Goal: Task Accomplishment & Management: Complete application form

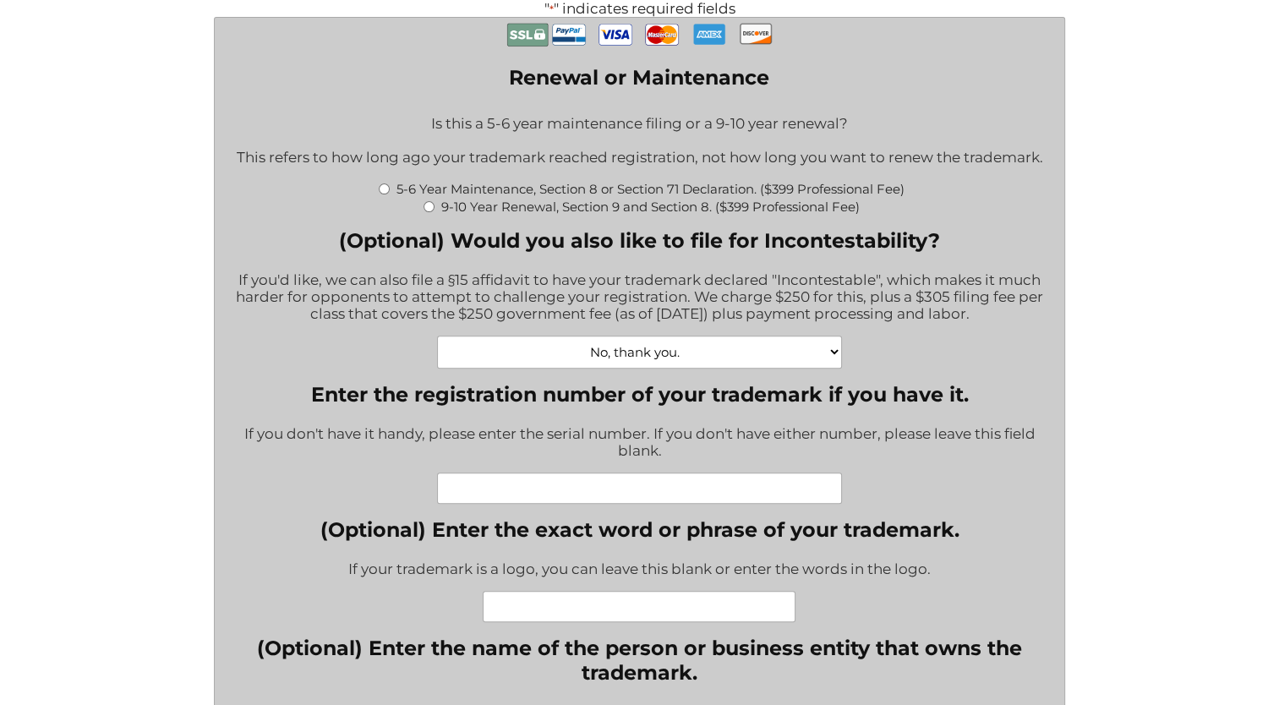
scroll to position [507, 0]
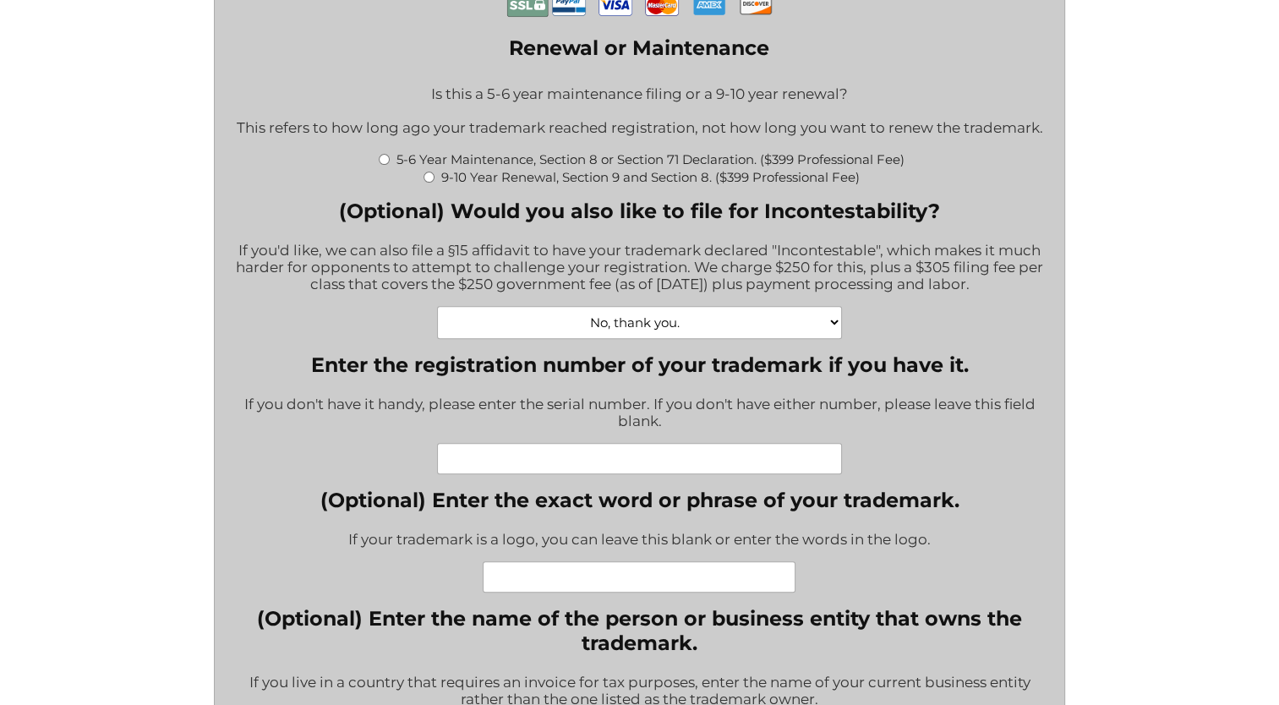
click at [688, 333] on select "No, thank you. Yes, Incontestability for one class. ($555) Yes, Incontestabilit…" at bounding box center [640, 322] width 406 height 33
select select "Yes, Incontestability for one class. ($555)|555"
click at [437, 315] on select "No, thank you. Yes, Incontestability for one class. ($555) Yes, Incontestabilit…" at bounding box center [640, 322] width 406 height 33
type input "$555.00"
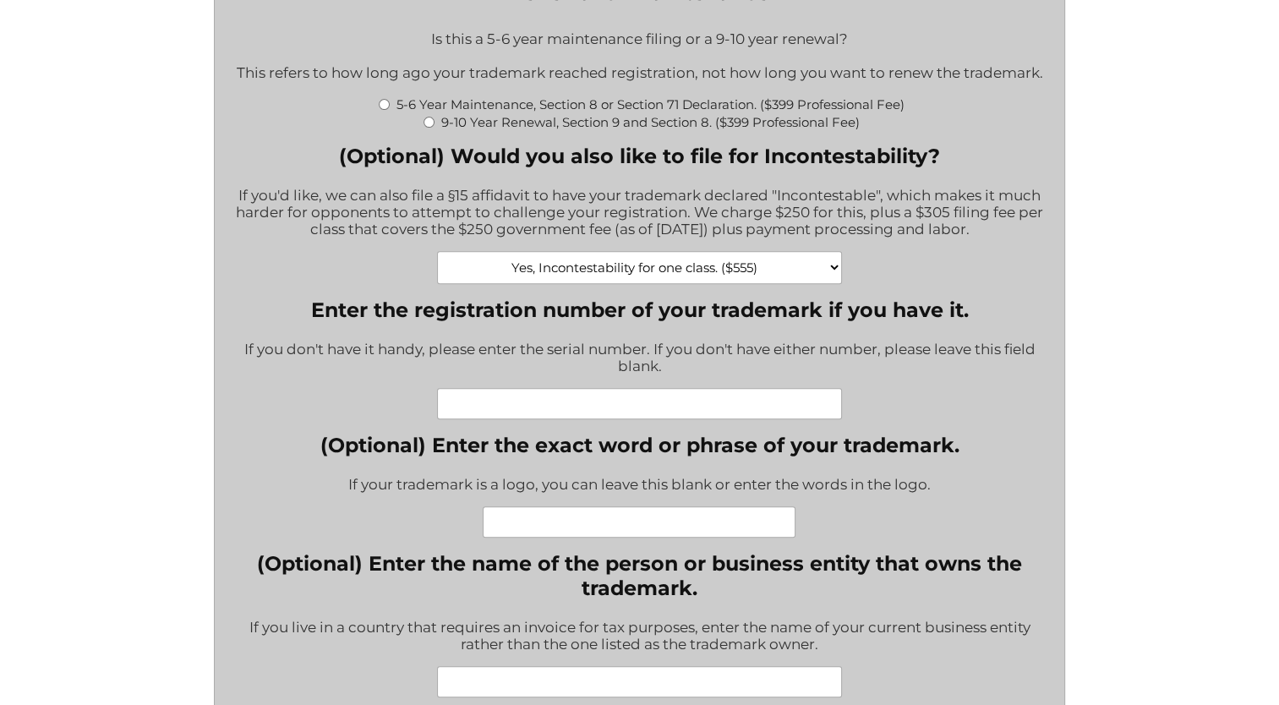
scroll to position [592, 0]
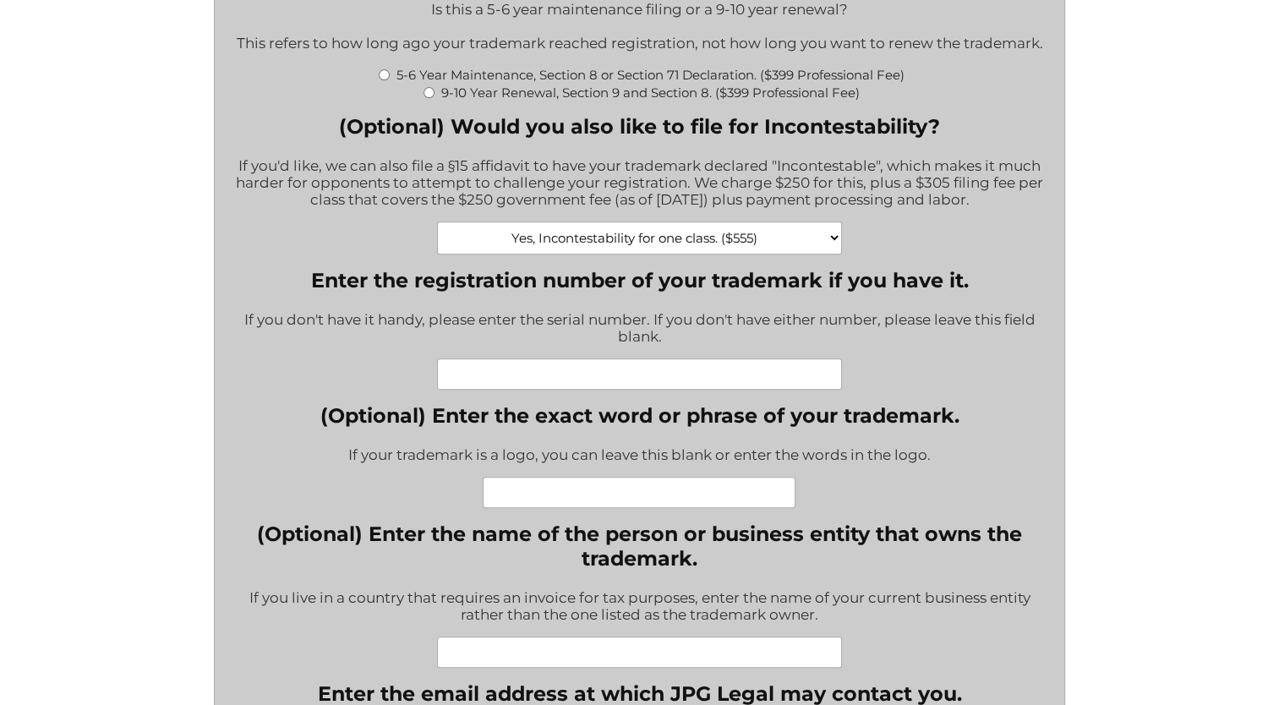
click at [622, 389] on input "Enter the registration number of your trademark if you have it." at bounding box center [640, 373] width 406 height 31
paste input "6141477"
type input "6141477"
click at [588, 505] on input "(Optional) Enter the exact word or phrase of your trademark." at bounding box center [639, 492] width 313 height 31
paste input "WOOD COUTURE"
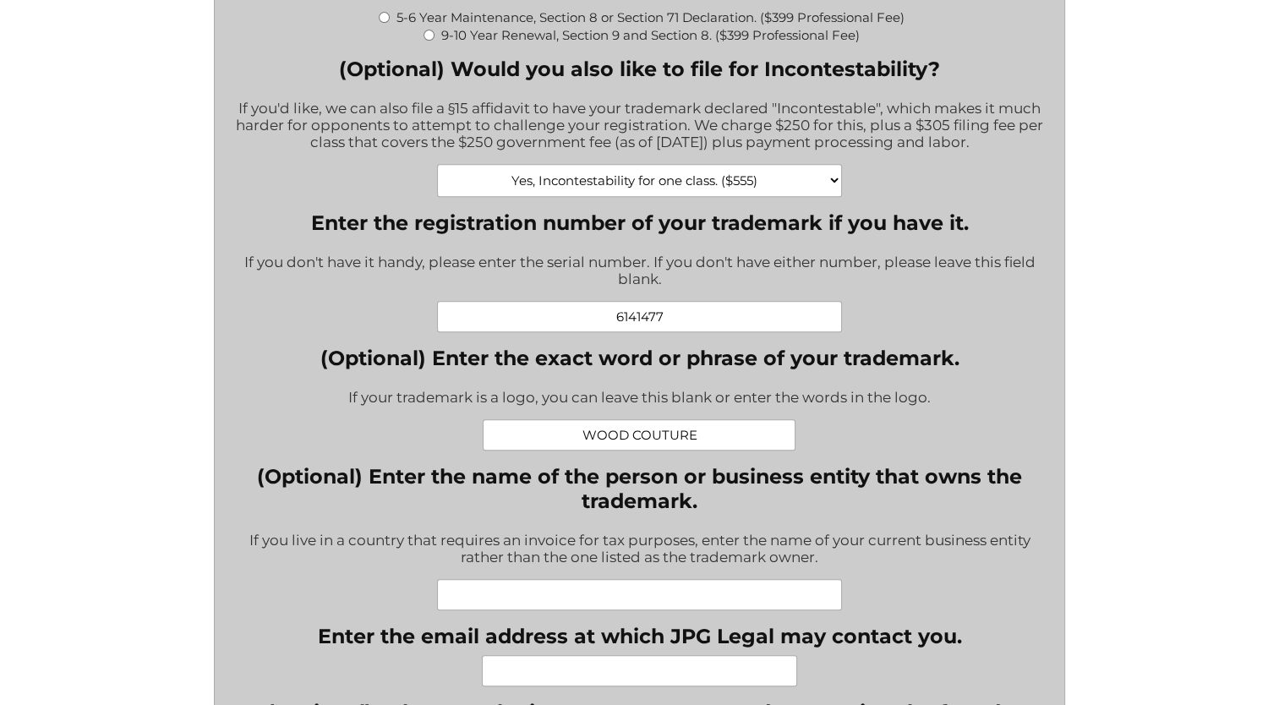
scroll to position [676, 0]
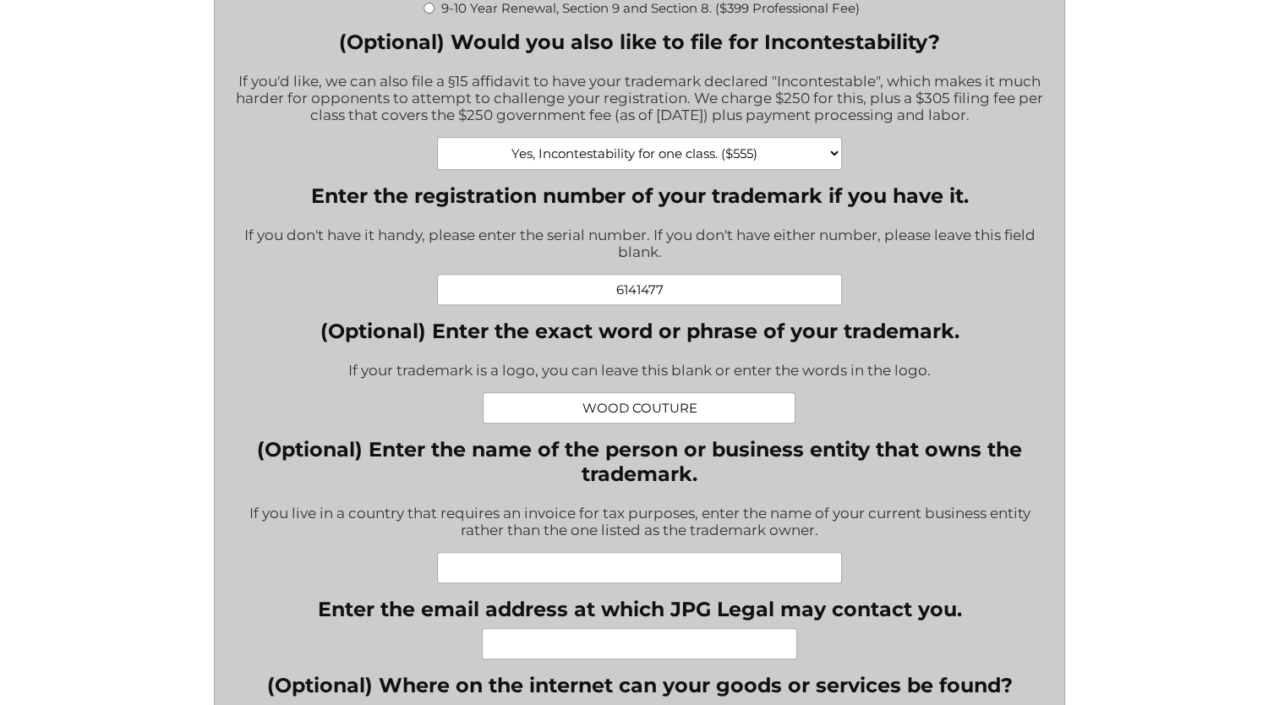
type input "WOOD COUTURE"
click at [571, 570] on input "(Optional) Enter the name of the person or business entity that owns the tradem…" at bounding box center [640, 567] width 406 height 31
click at [931, 552] on div "If you live in a country that requires an invoice for tax purposes, enter the n…" at bounding box center [639, 523] width 825 height 58
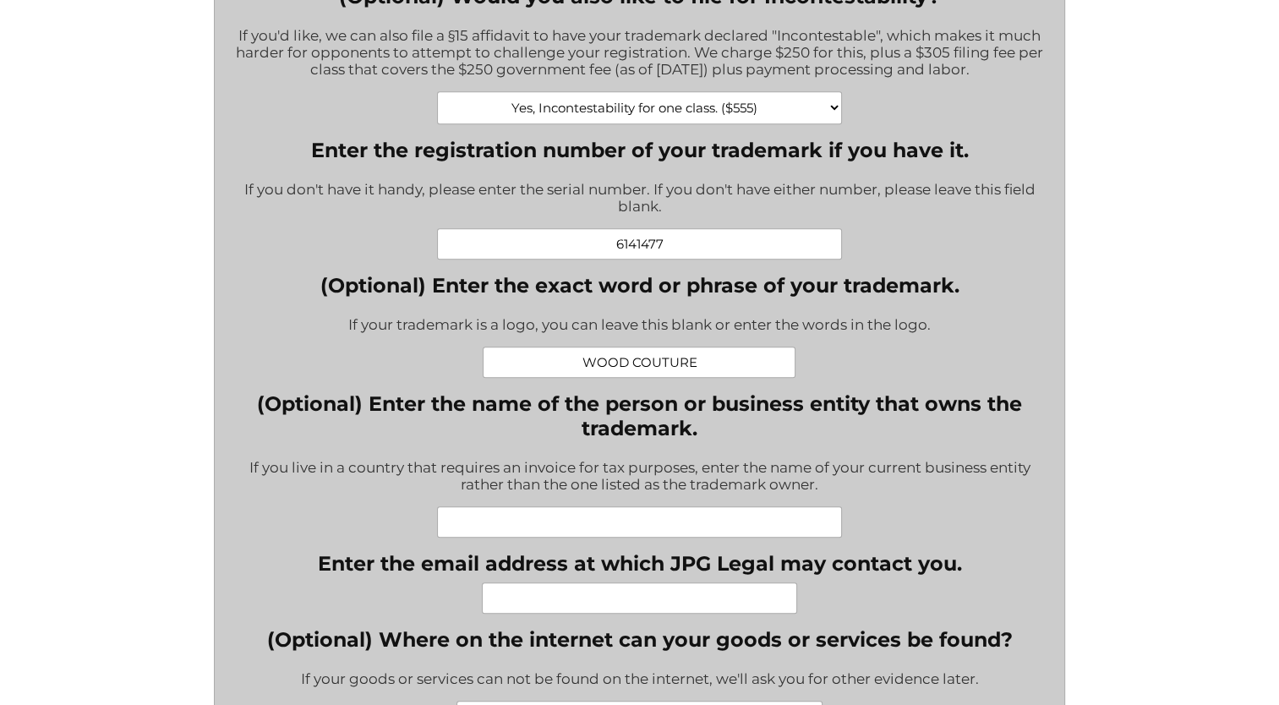
scroll to position [761, 0]
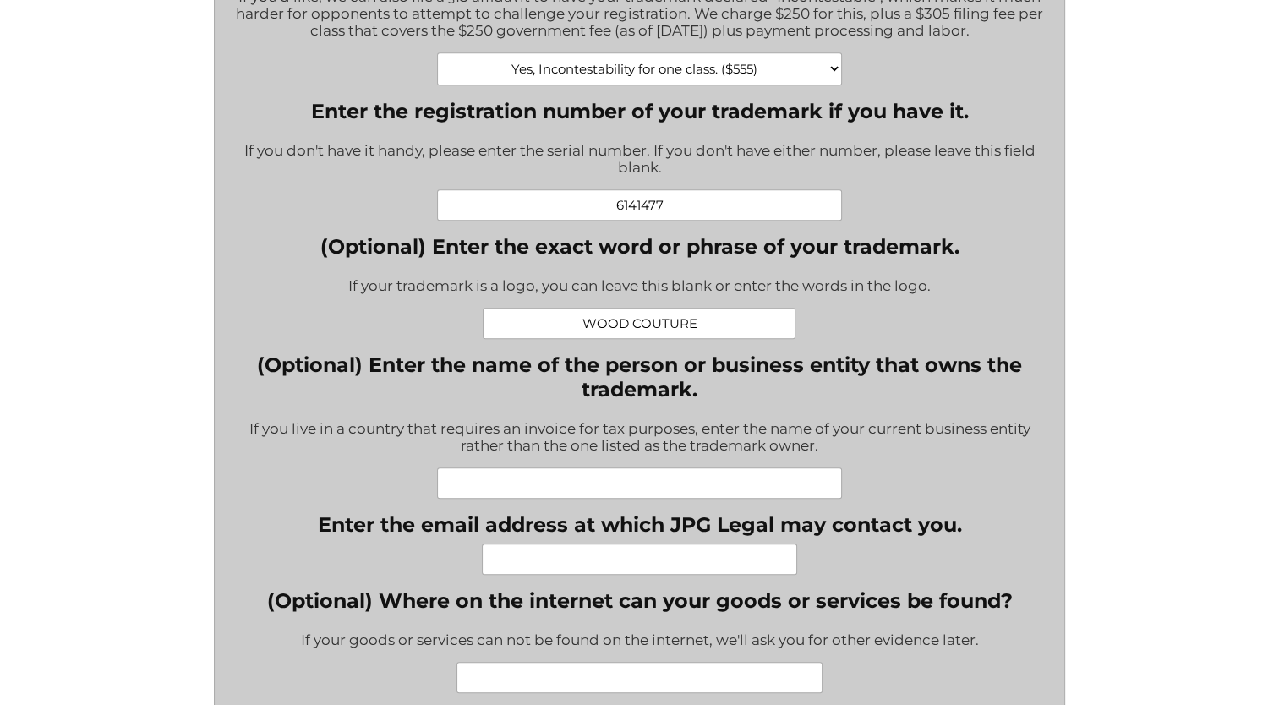
click at [612, 563] on input "Enter the email address at which JPG Legal may contact you." at bounding box center [639, 558] width 315 height 31
type input "[EMAIL_ADDRESS][DOMAIN_NAME]"
type input "4 565 5269"
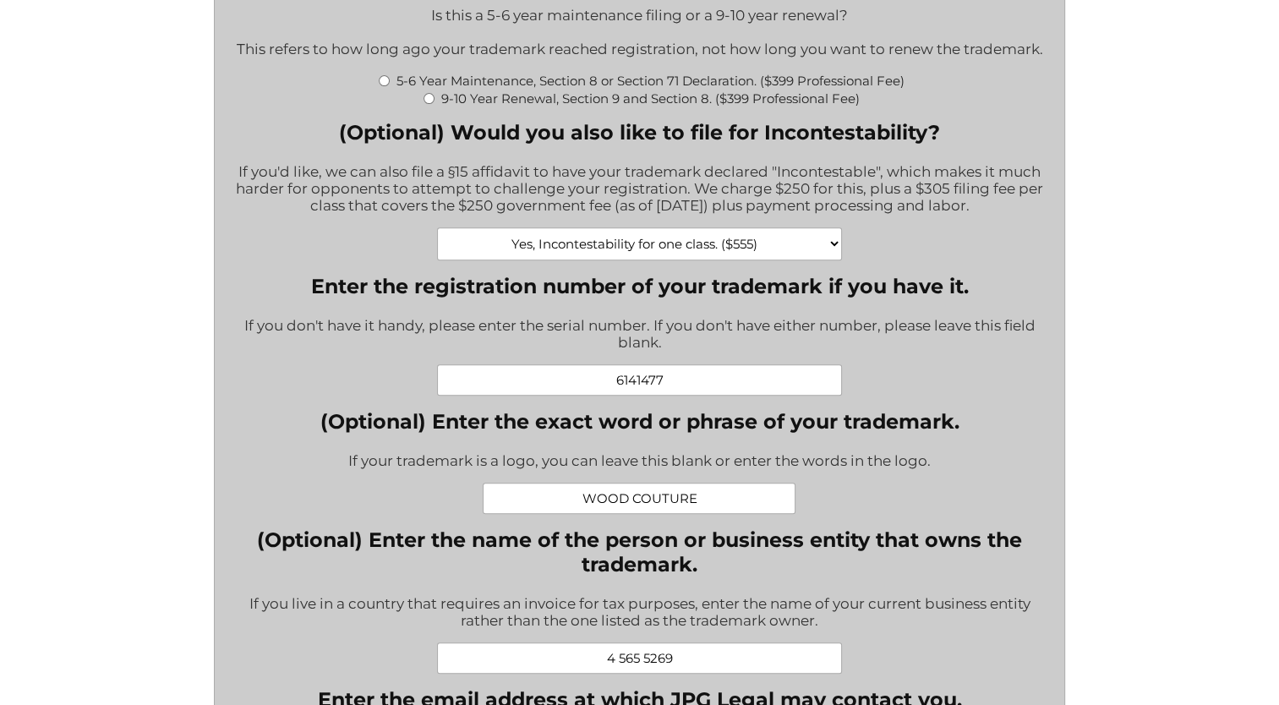
scroll to position [554, 0]
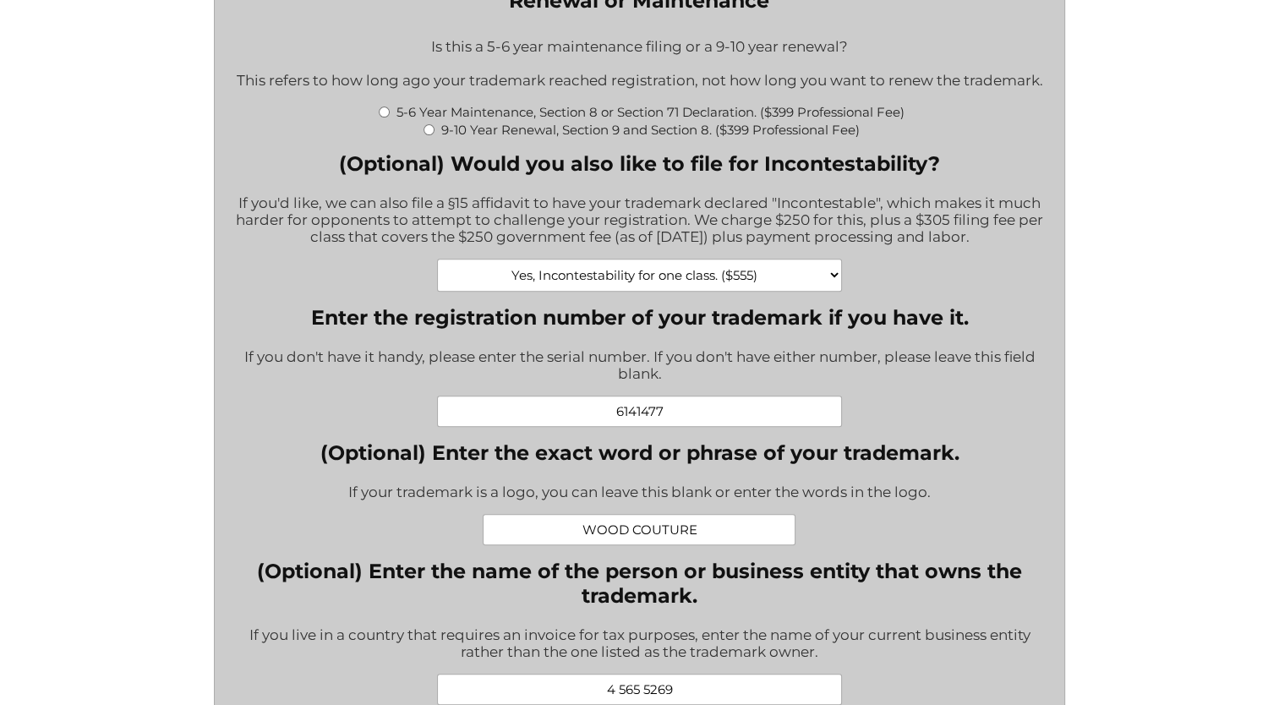
click at [835, 282] on select "No, thank you. Yes, Incontestability for one class. ($555) Yes, Incontestabilit…" at bounding box center [640, 275] width 406 height 33
select select "No, thank you.|0"
click at [437, 267] on select "No, thank you. Yes, Incontestability for one class. ($555) Yes, Incontestabilit…" at bounding box center [640, 275] width 406 height 33
type input "$0.00"
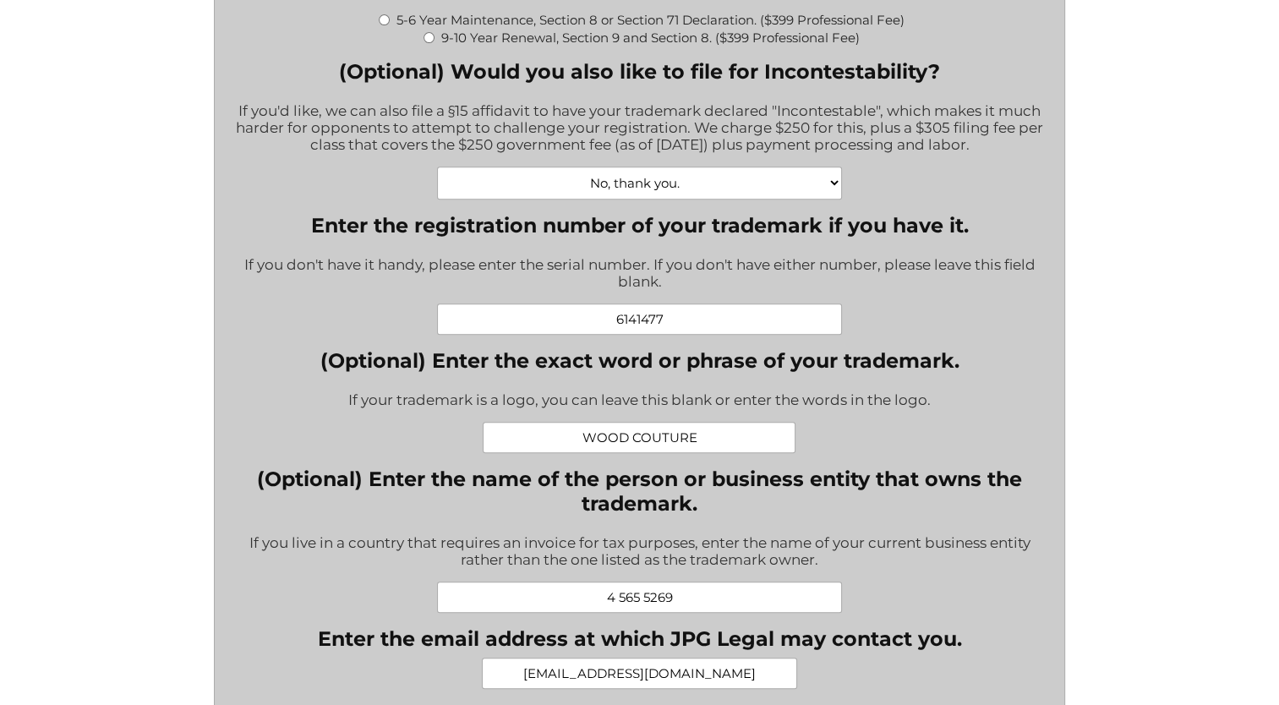
scroll to position [639, 0]
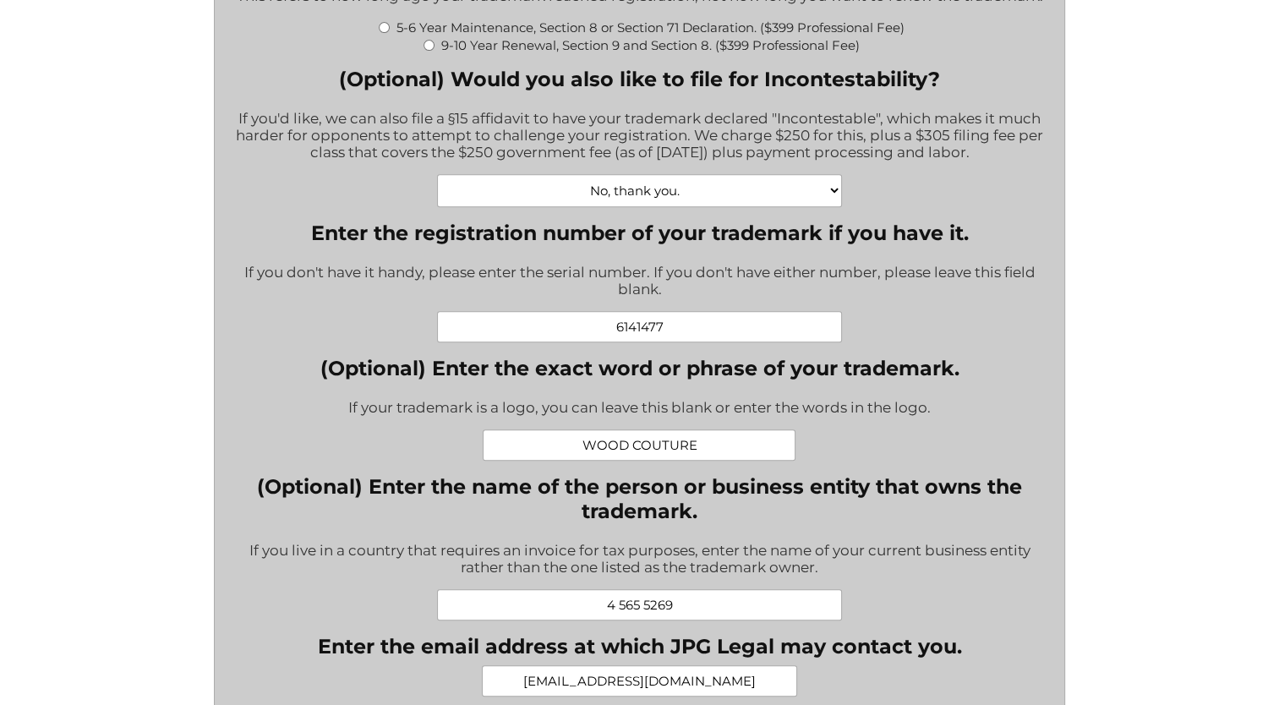
click at [683, 620] on input "4 565 5269" at bounding box center [640, 604] width 406 height 31
drag, startPoint x: 682, startPoint y: 616, endPoint x: 505, endPoint y: 603, distance: 177.1
click at [505, 603] on input "4 565 5269" at bounding box center [640, 604] width 406 height 31
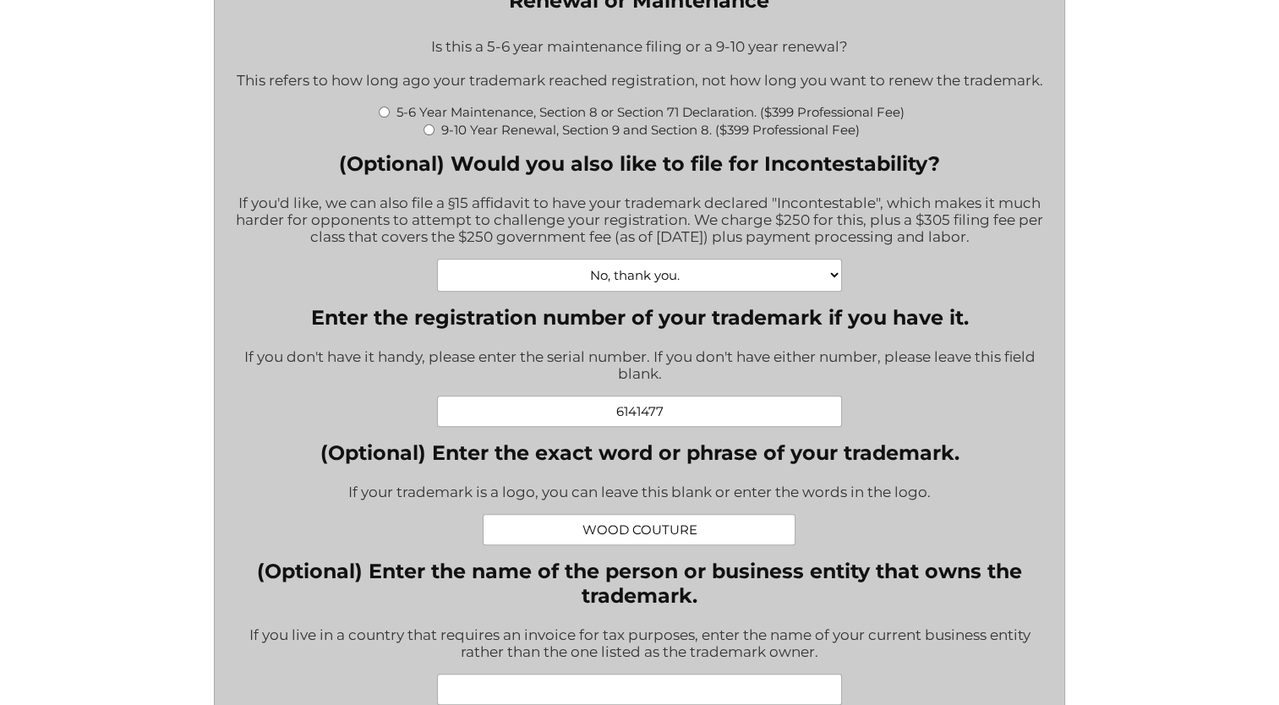
click at [688, 282] on select "No, thank you. Yes, Incontestability for one class. ($555) Yes, Incontestabilit…" at bounding box center [640, 275] width 406 height 33
select select "Yes, Incontestability for one class. ($555)|555"
click at [437, 267] on select "No, thank you. Yes, Incontestability for one class. ($555) Yes, Incontestabilit…" at bounding box center [640, 275] width 406 height 33
type input "$555.00"
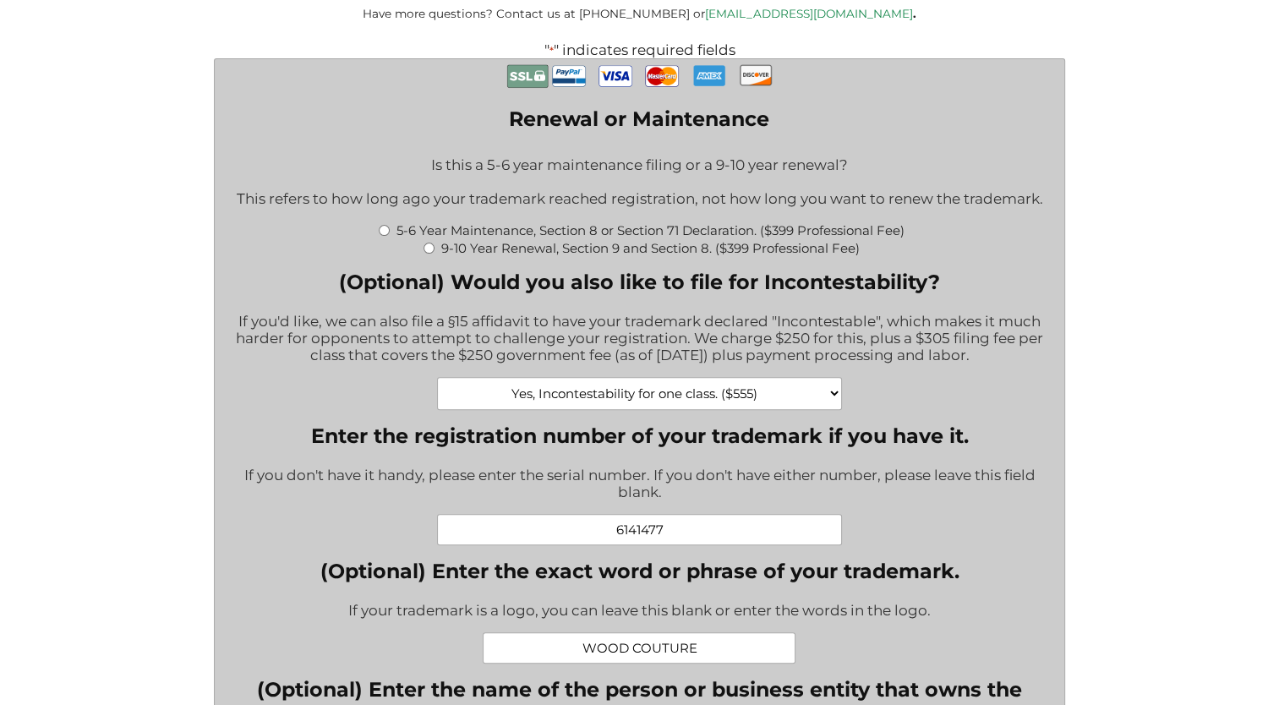
scroll to position [216, 0]
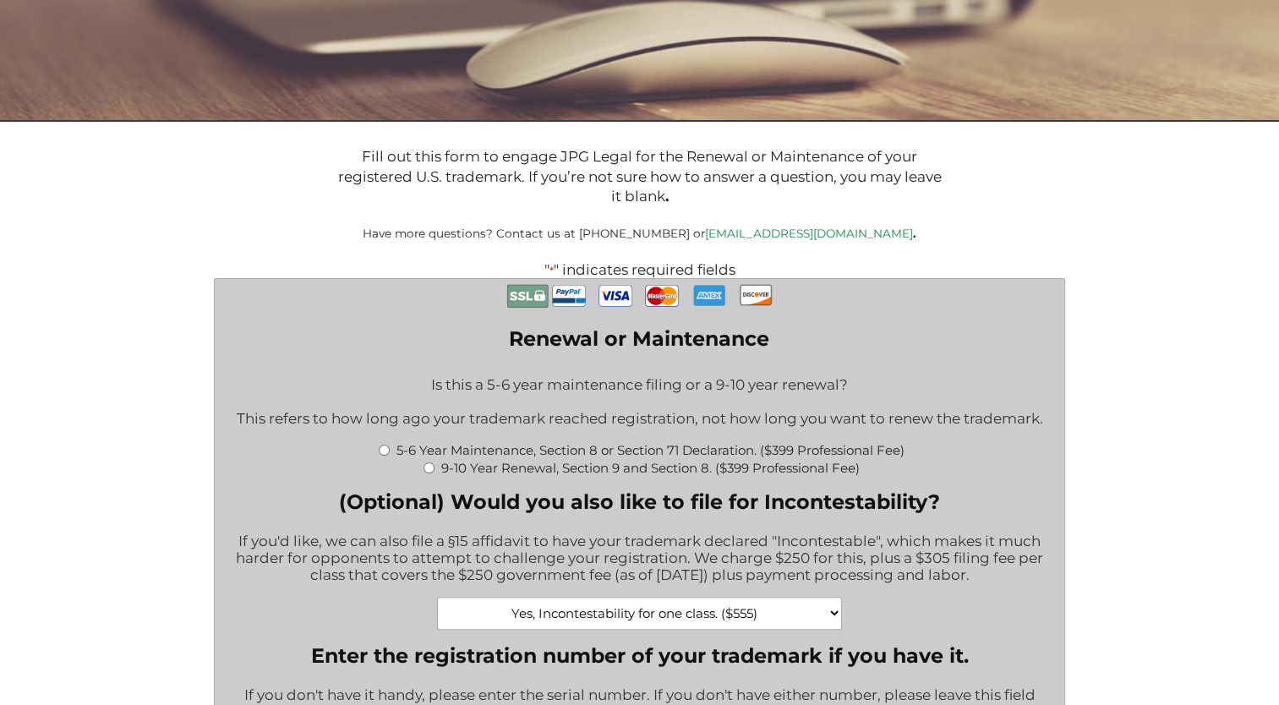
click at [385, 456] on input "5-6 Year Maintenance, Section 8 or Section 71 Declaration. ($399 Professional F…" at bounding box center [384, 450] width 11 height 11
radio input "true"
type input "$1,329.00"
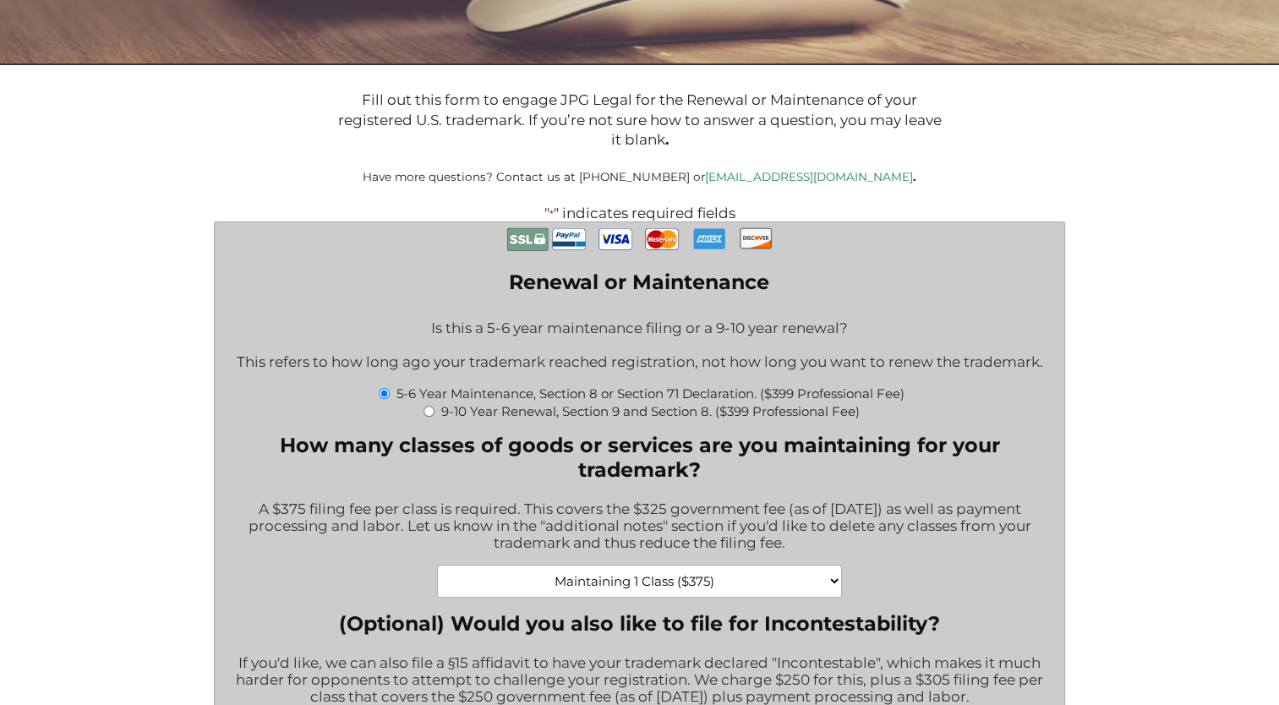
scroll to position [301, 0]
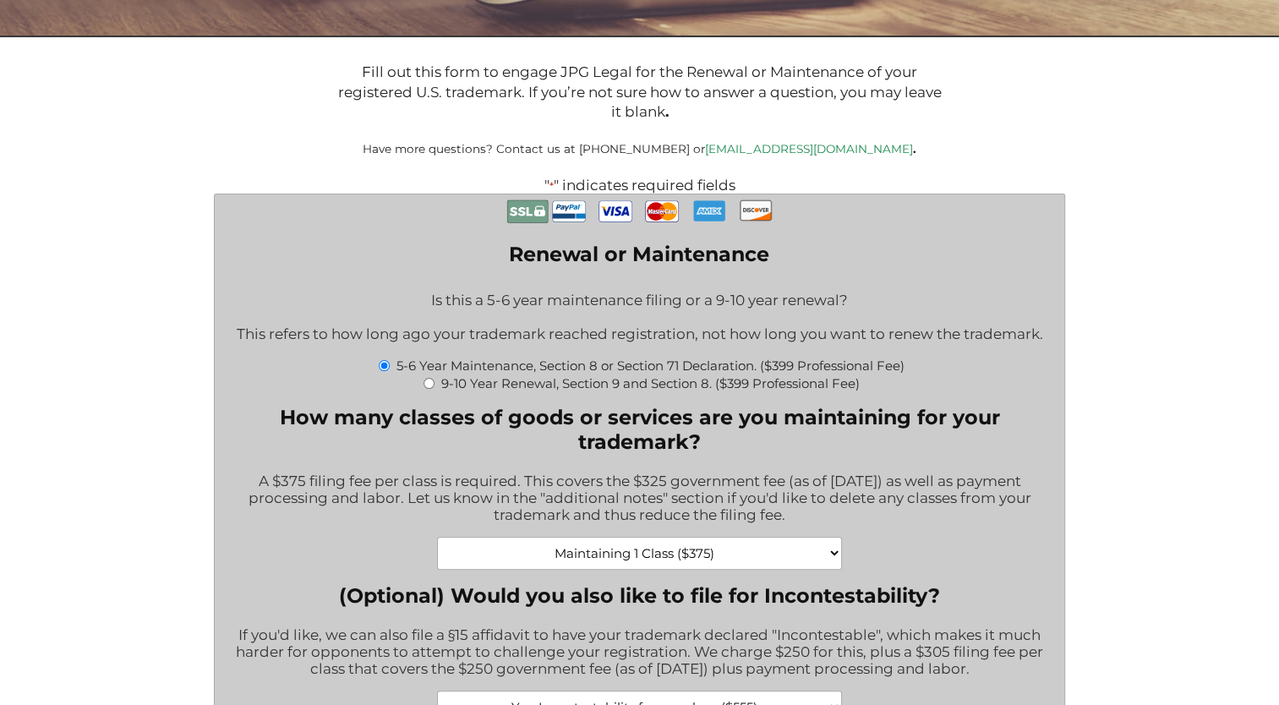
click at [424, 389] on input "9-10 Year Renewal, Section 9 and Section 8. ($399 Professional Fee)" at bounding box center [428, 383] width 11 height 11
radio input "true"
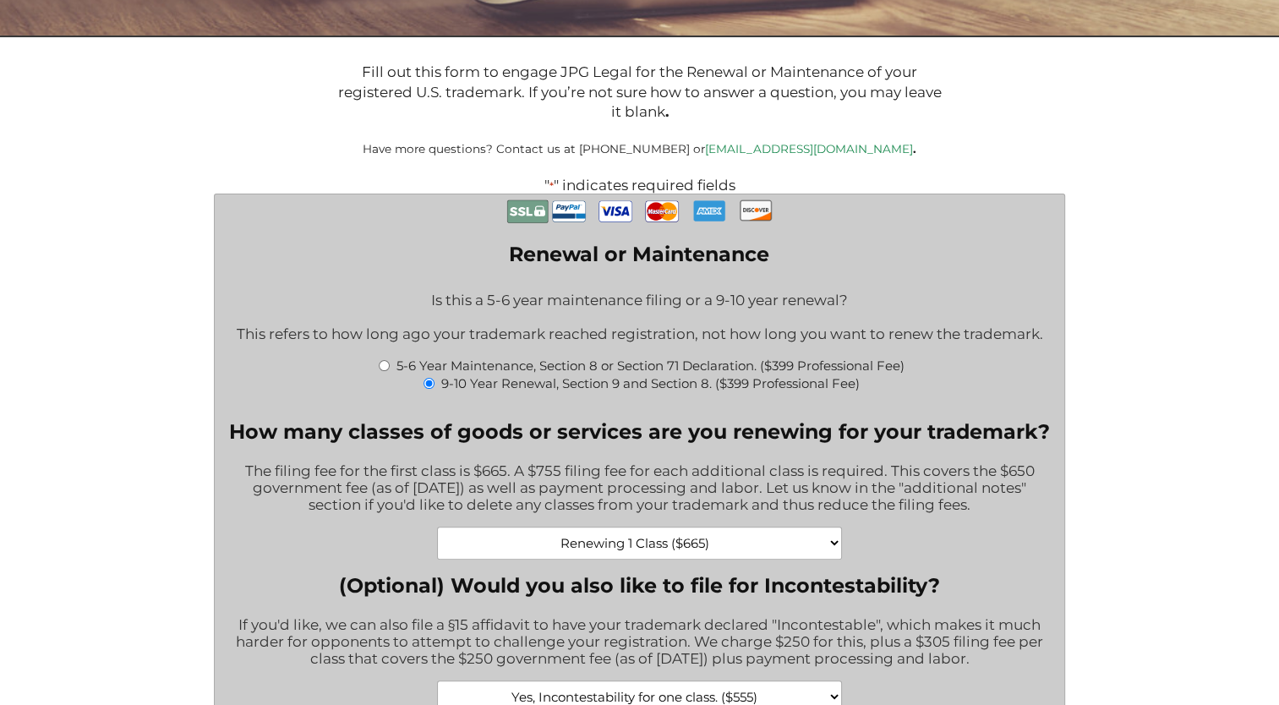
type input "$1,619.00"
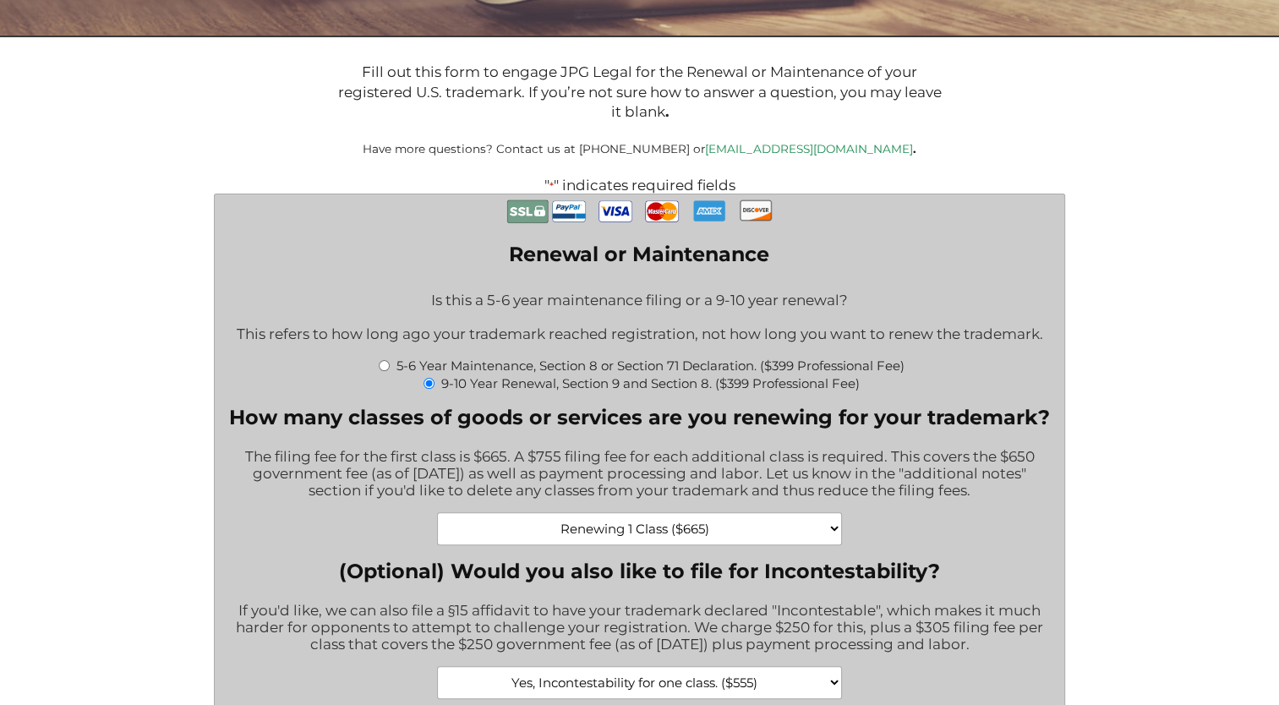
click at [767, 529] on select "Renewing 1 Class ($665) Renewing 2 Classes ($1420) Renewing 3 Classes ($2175) R…" at bounding box center [640, 528] width 406 height 33
click at [973, 372] on div "5-6 Year Maintenance, Section 8 or Section 71 Declaration. ($399 Professional F…" at bounding box center [639, 365] width 825 height 18
click at [380, 371] on input "5-6 Year Maintenance, Section 8 or Section 71 Declaration. ($399 Professional F…" at bounding box center [384, 365] width 11 height 11
radio input "true"
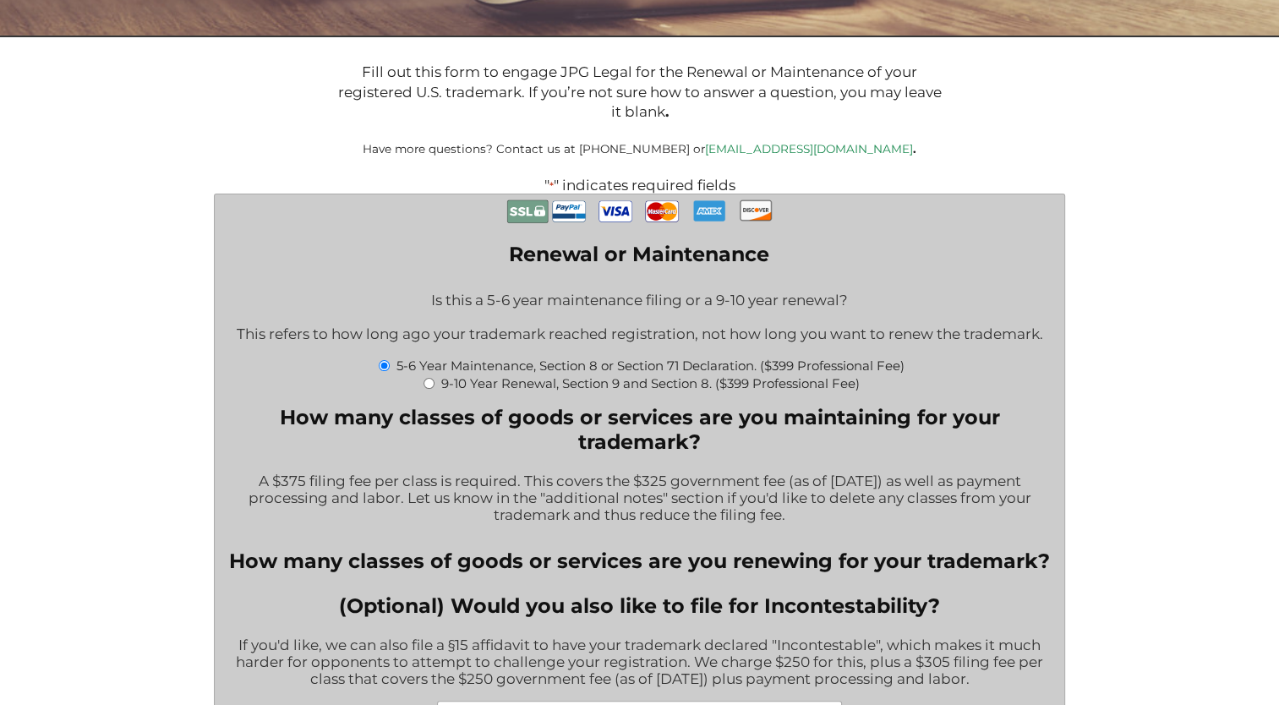
type input "$1,329.00"
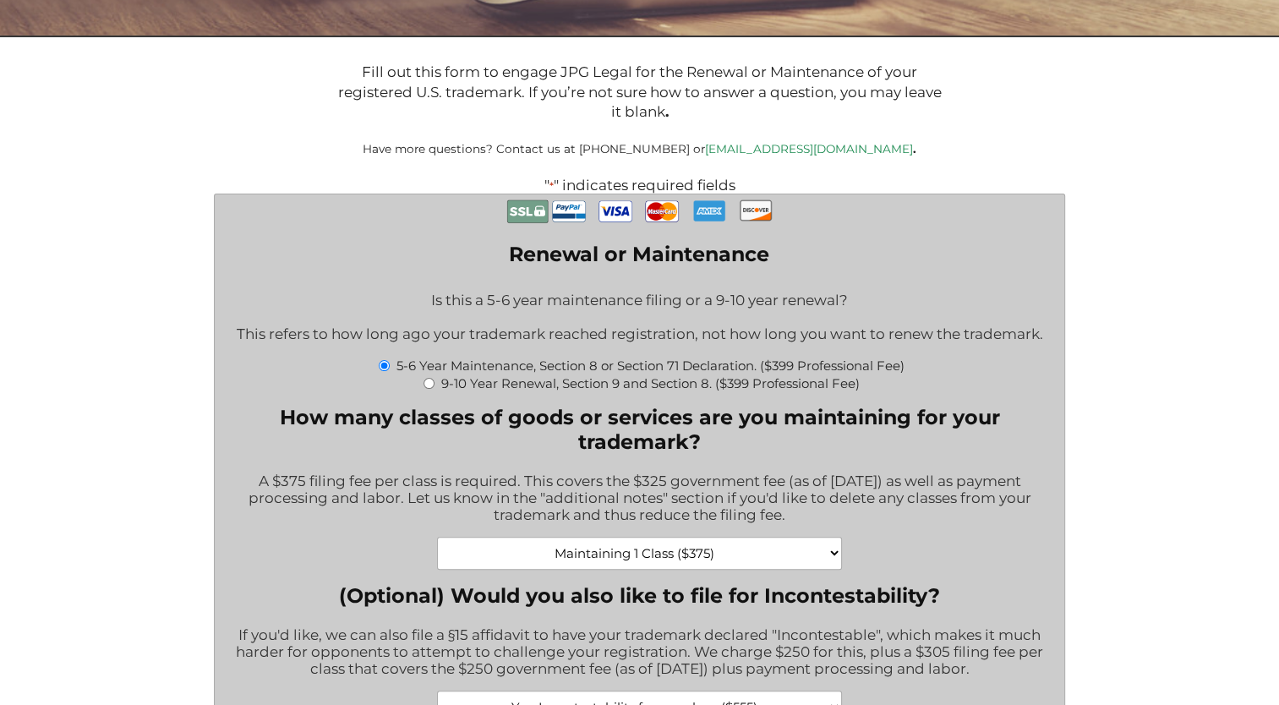
scroll to position [470, 0]
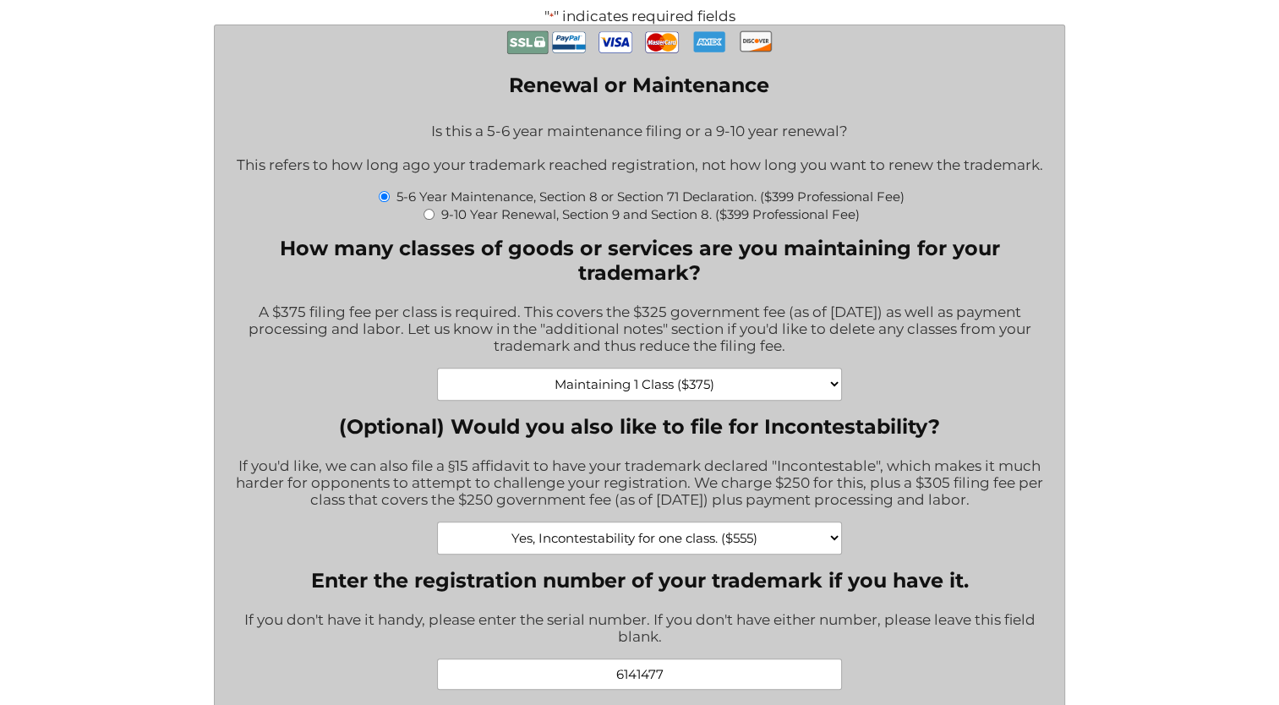
click at [427, 220] on input "9-10 Year Renewal, Section 9 and Section 8. ($399 Professional Fee)" at bounding box center [428, 214] width 11 height 11
radio input "true"
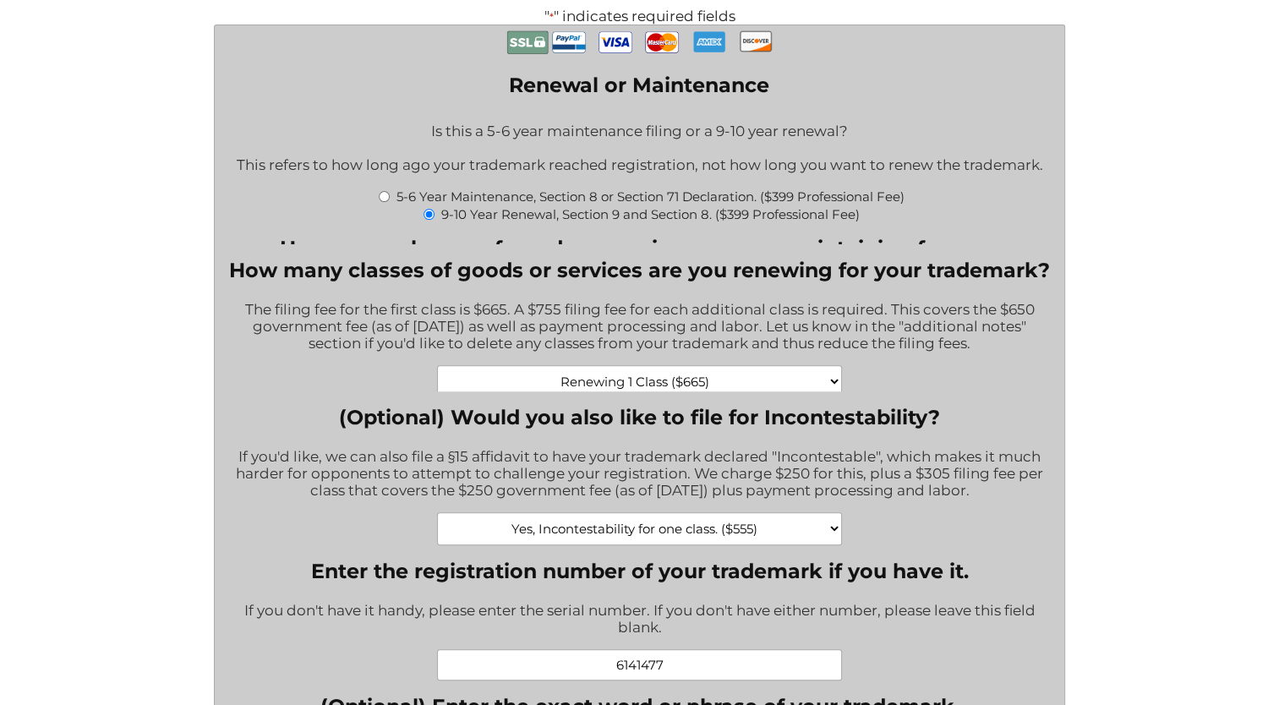
type input "$1,619.00"
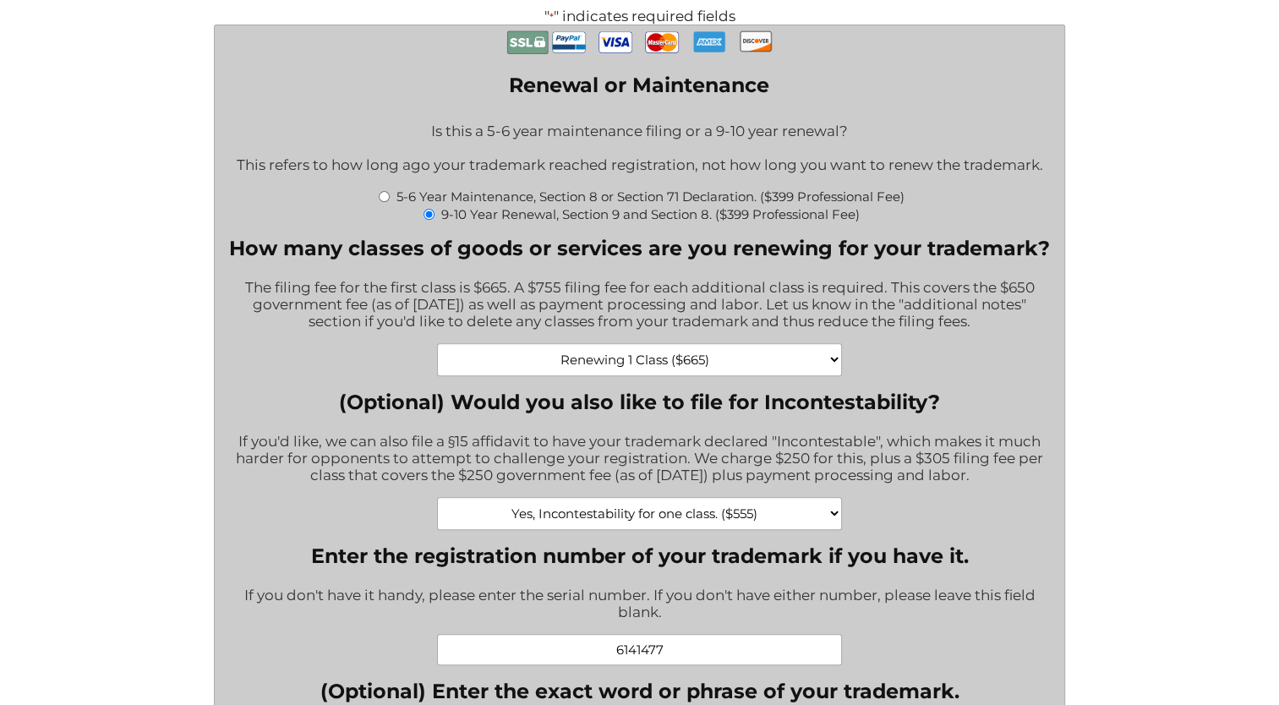
click at [379, 202] on input "5-6 Year Maintenance, Section 8 or Section 71 Declaration. ($399 Professional F…" at bounding box center [384, 196] width 11 height 11
radio input "true"
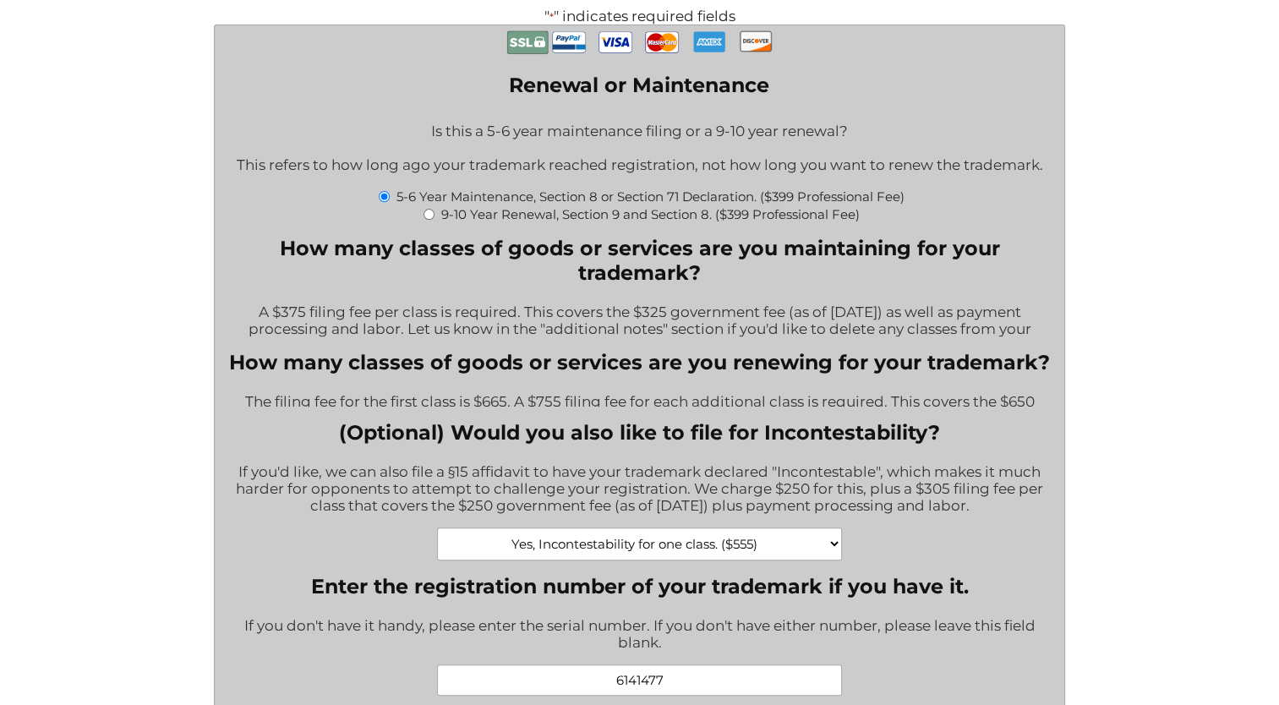
type input "$1,329.00"
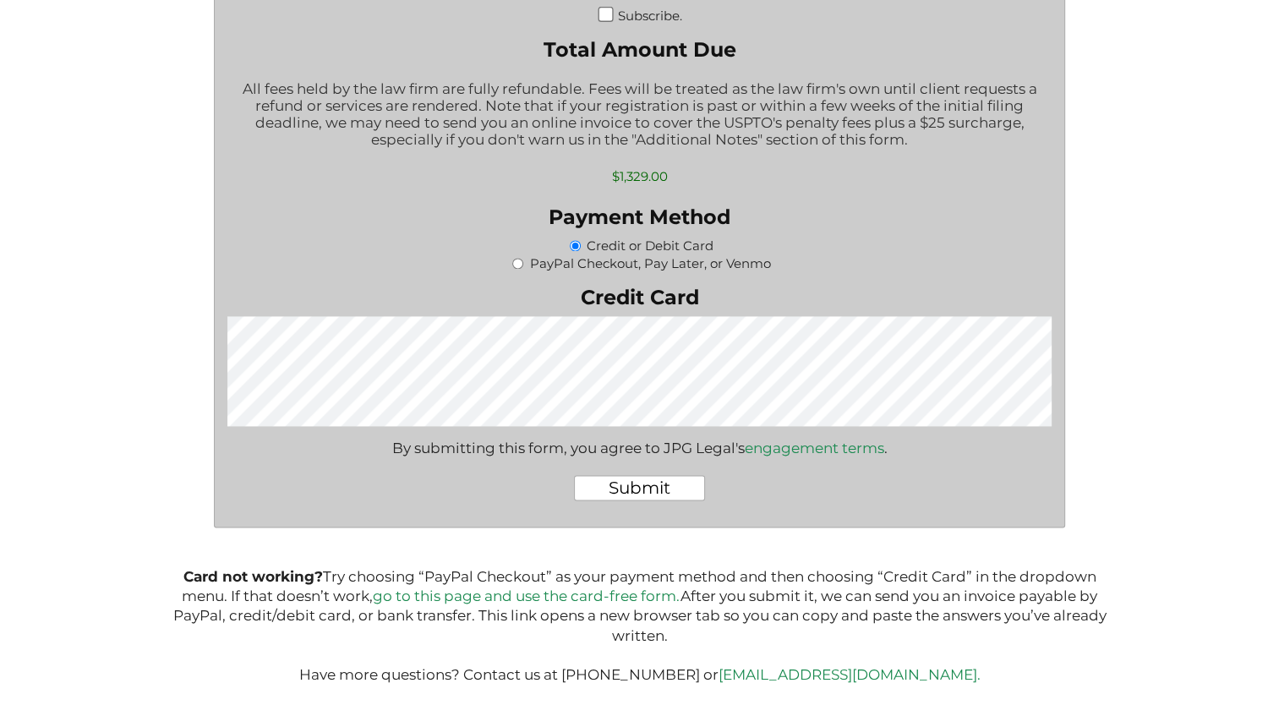
scroll to position [2414, 0]
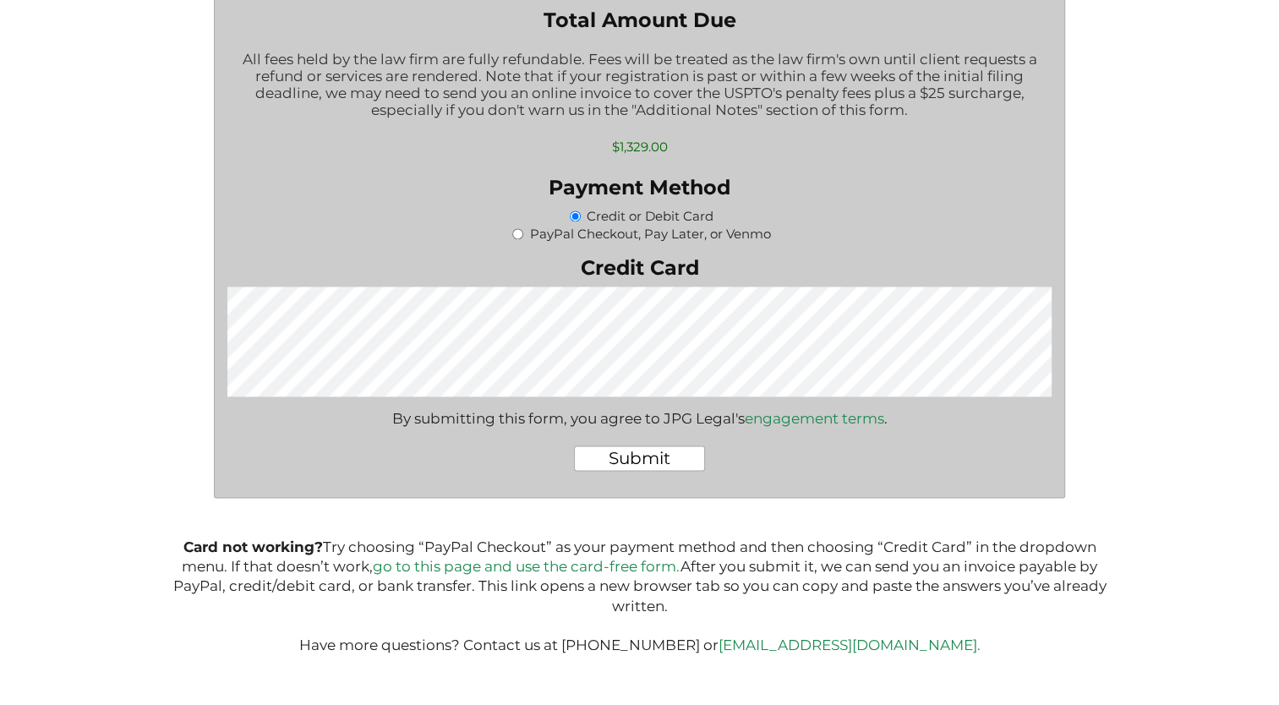
click at [681, 471] on input "Submit" at bounding box center [639, 457] width 131 height 25
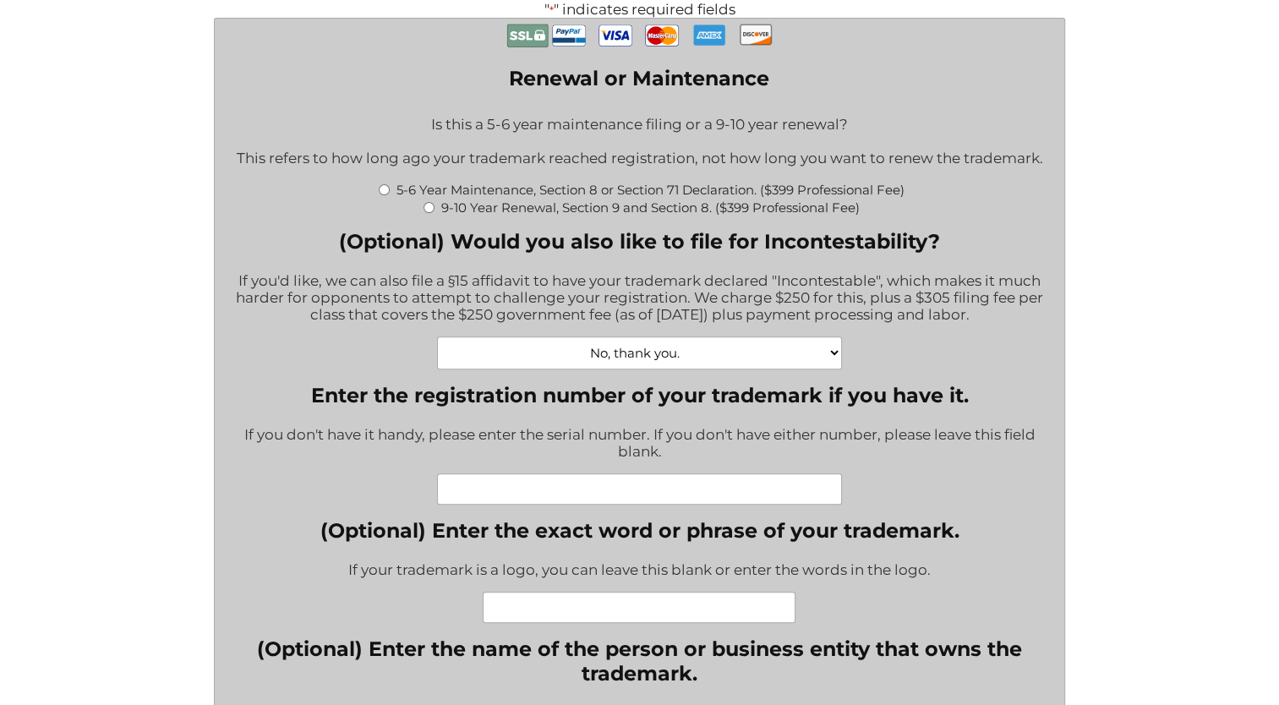
scroll to position [507, 0]
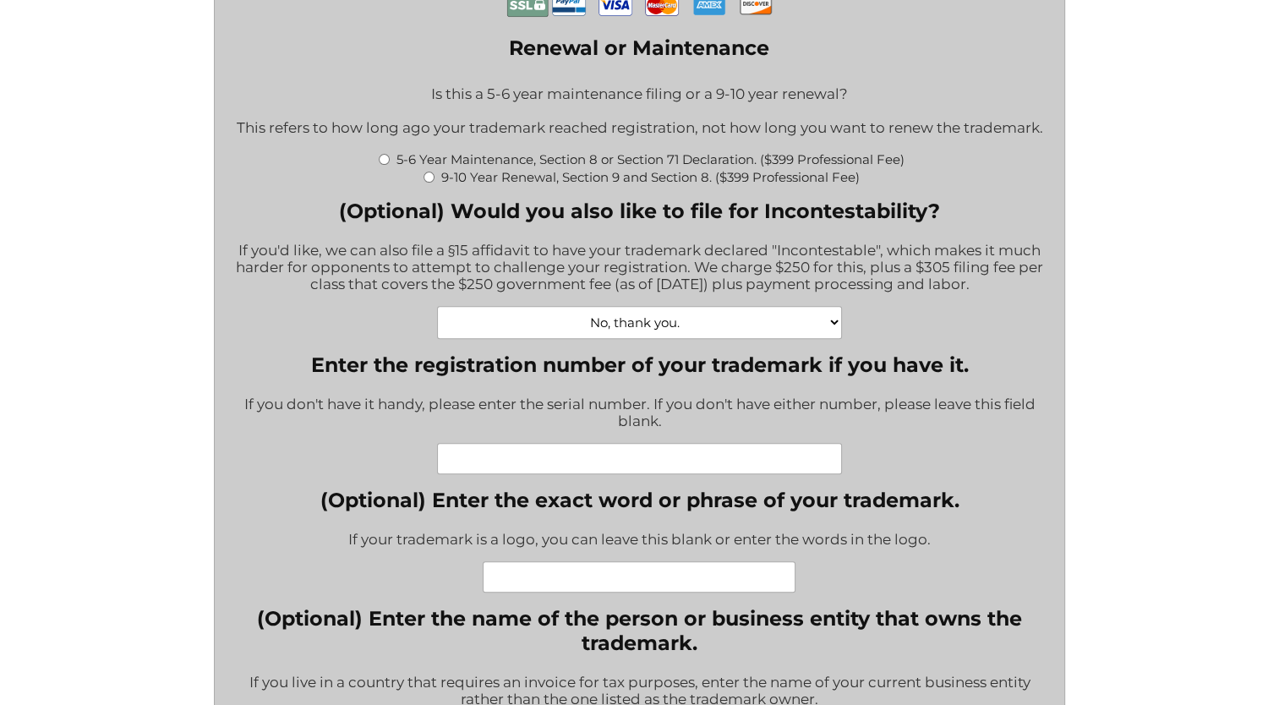
click at [384, 165] on input "5-6 Year Maintenance, Section 8 or Section 71 Declaration. ($399 Professional F…" at bounding box center [384, 159] width 11 height 11
radio input "true"
type input "$774.00"
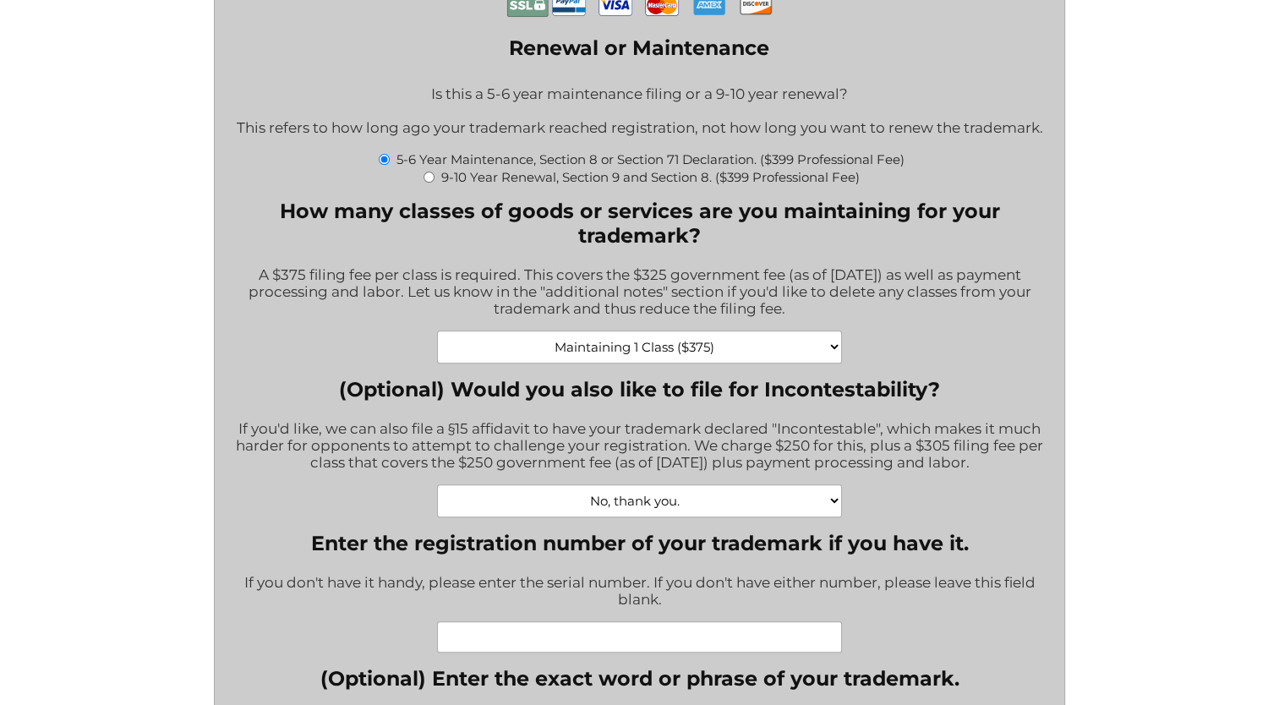
click at [570, 358] on select "Maintaining 1 Class ($375) Maintaining 2 Classes ($750) Maintaining 3 Classes (…" at bounding box center [640, 346] width 406 height 33
click at [625, 510] on select "No, thank you. Yes, Incontestability for one class. ($555) Yes, Incontestabilit…" at bounding box center [640, 500] width 406 height 33
select select "Yes, Incontestability for one class. ($555)|555"
click at [437, 494] on select "No, thank you. Yes, Incontestability for one class. ($555) Yes, Incontestabilit…" at bounding box center [640, 500] width 406 height 33
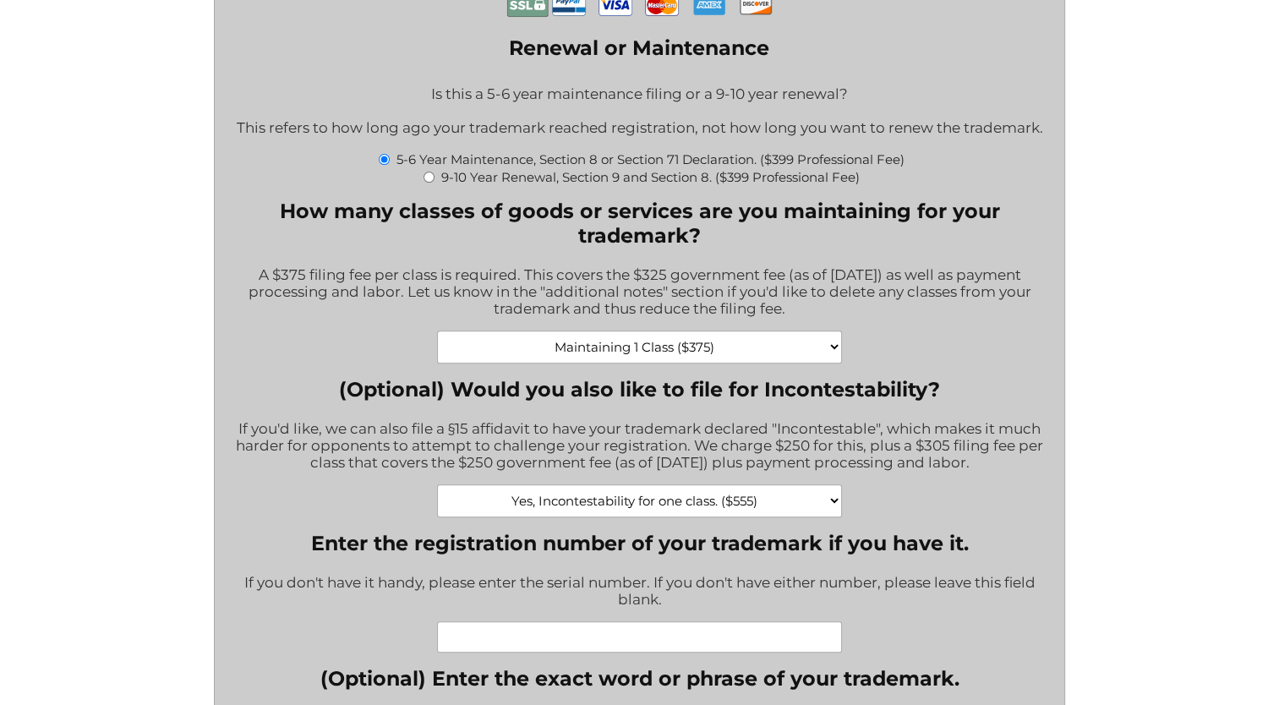
type input "$1,329.00"
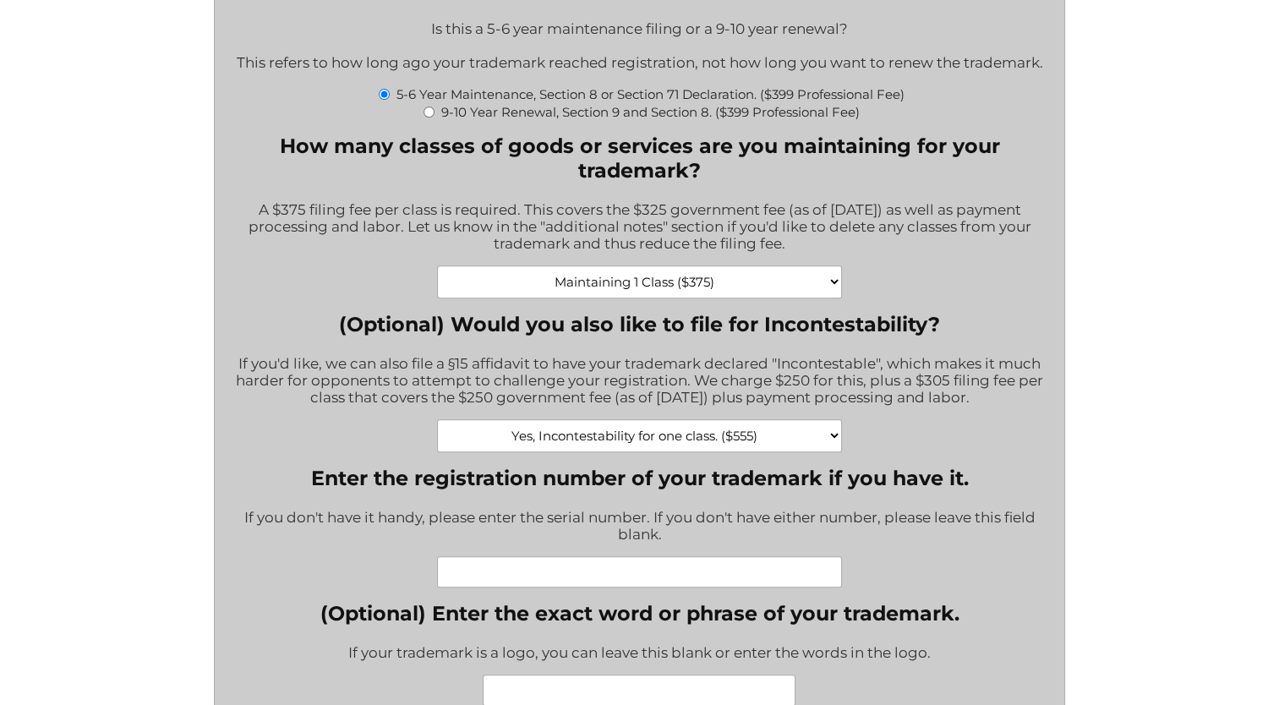
scroll to position [676, 0]
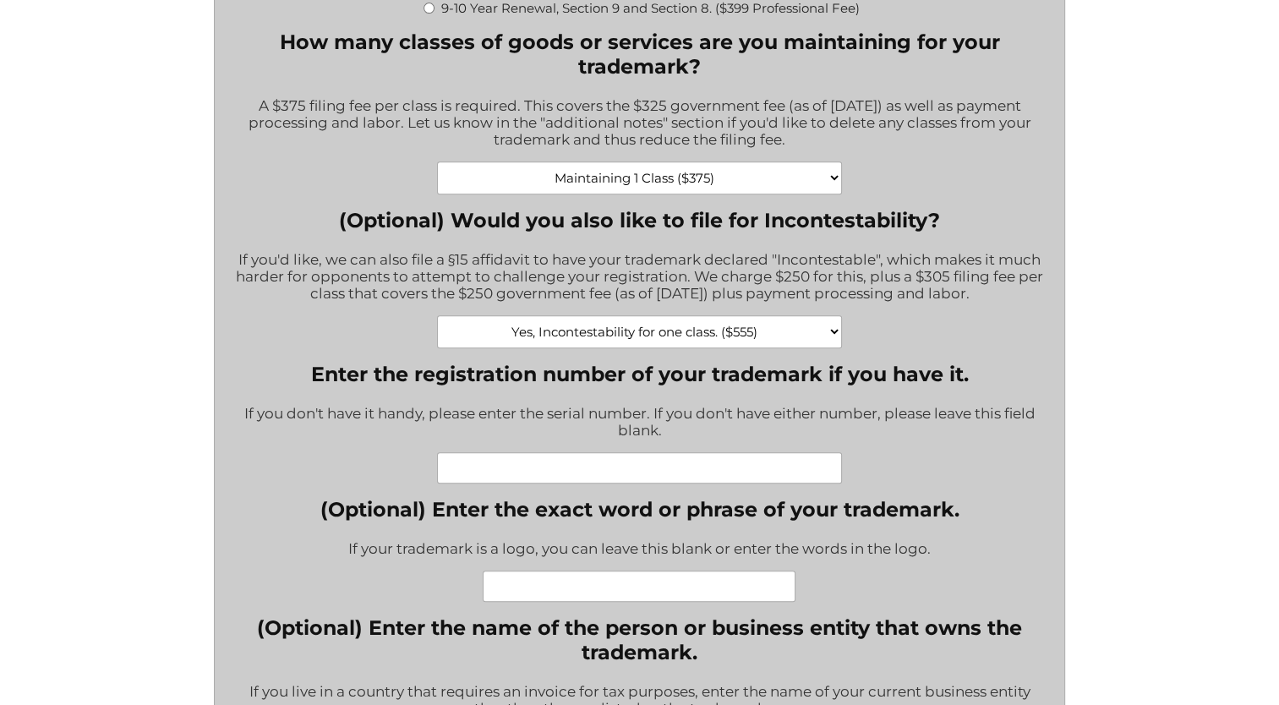
click at [602, 477] on input "Enter the registration number of your trademark if you have it." at bounding box center [640, 467] width 406 height 31
paste input "6141478"
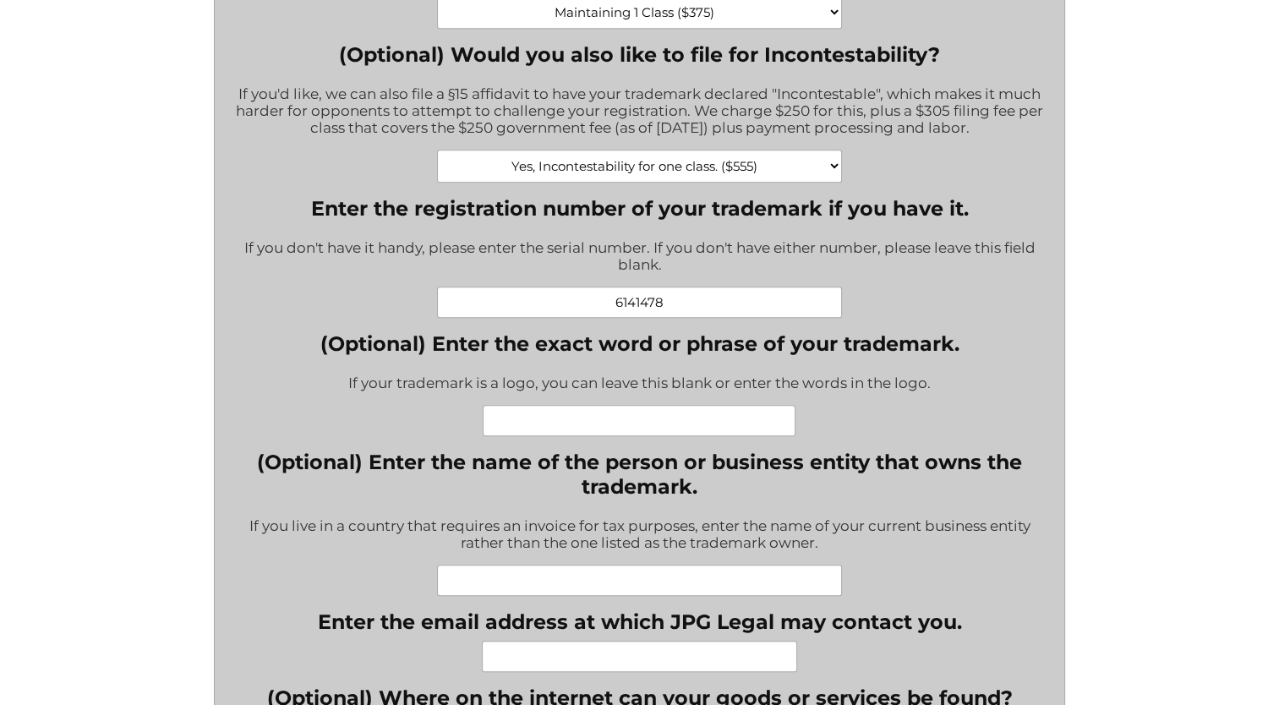
scroll to position [845, 0]
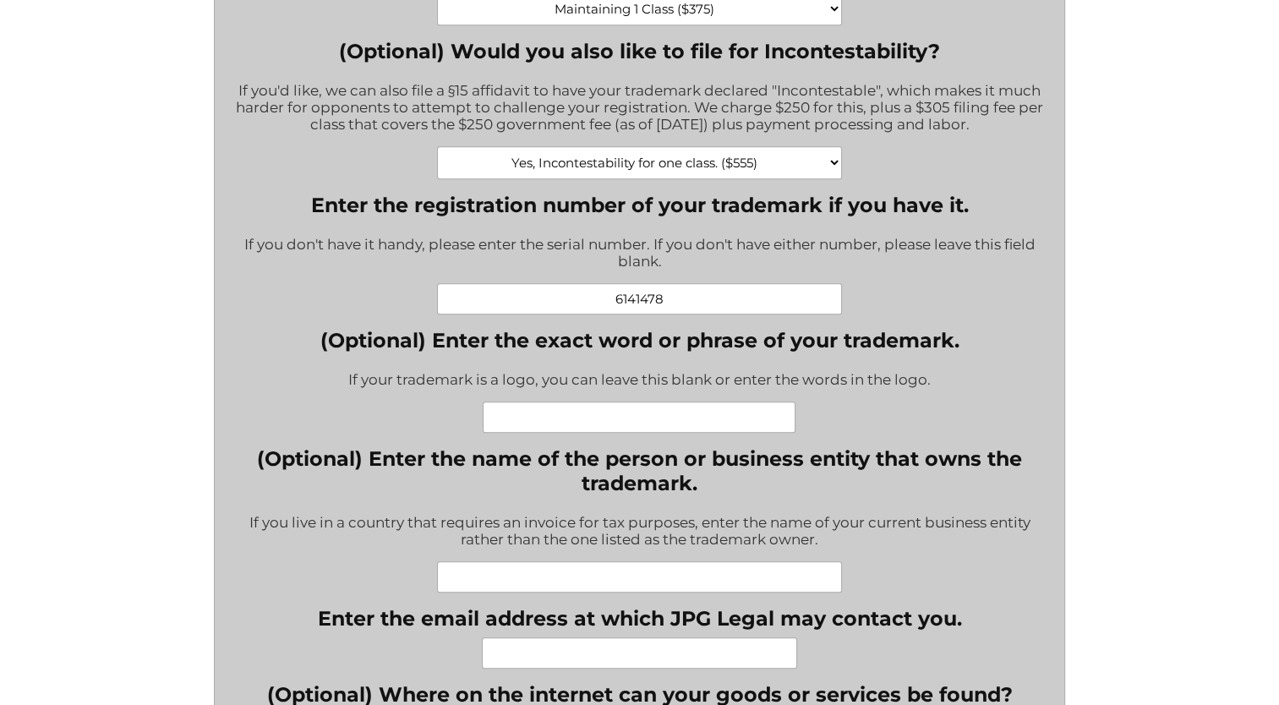
type input "6141478"
click at [614, 428] on input "(Optional) Enter the exact word or phrase of your trademark." at bounding box center [639, 416] width 313 height 31
paste input "WOOD COUTURE"
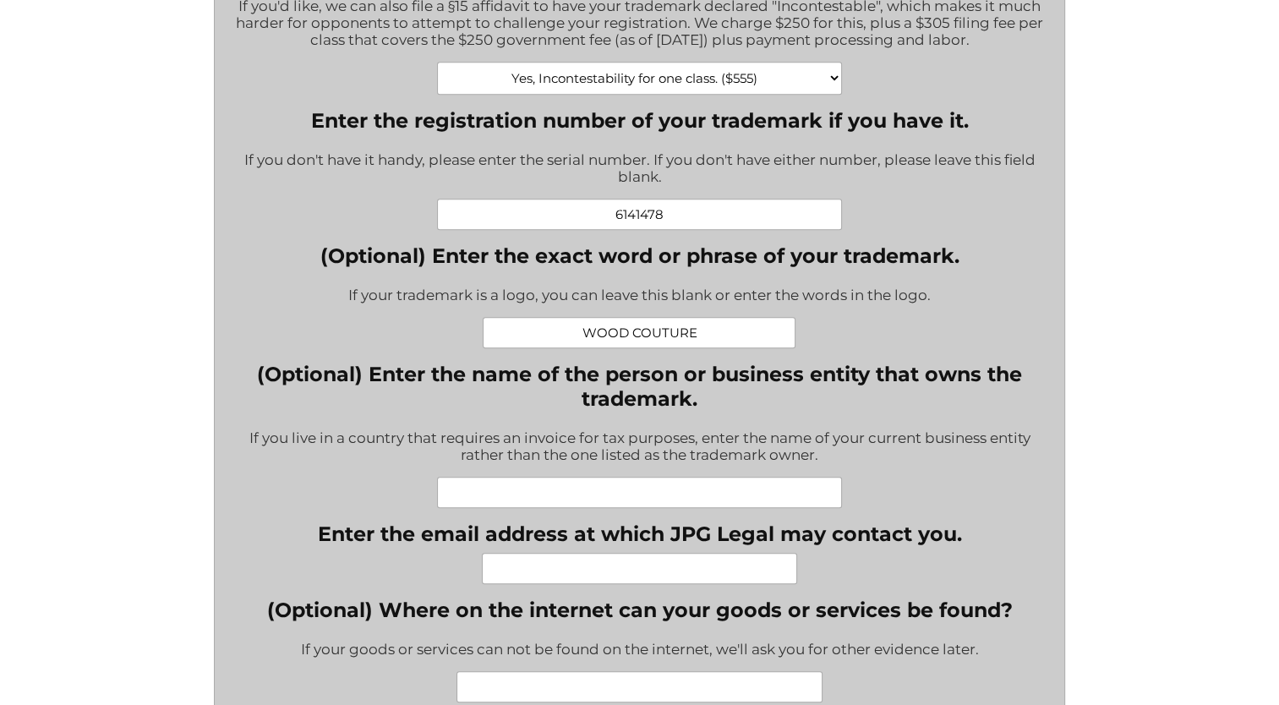
scroll to position [1014, 0]
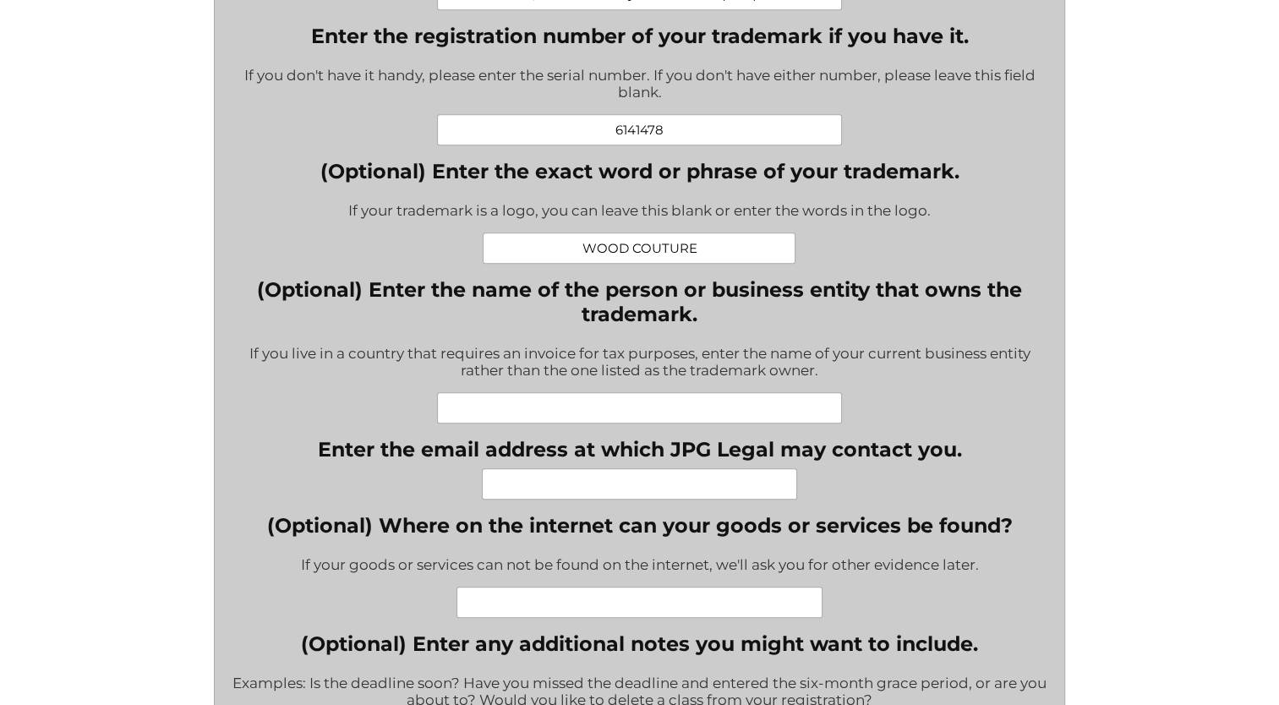
type input "WOOD COUTURE"
click at [608, 493] on input "Enter the email address at which JPG Legal may contact you." at bounding box center [639, 483] width 315 height 31
type input "[EMAIL_ADDRESS][DOMAIN_NAME]"
type input "4 565 5269"
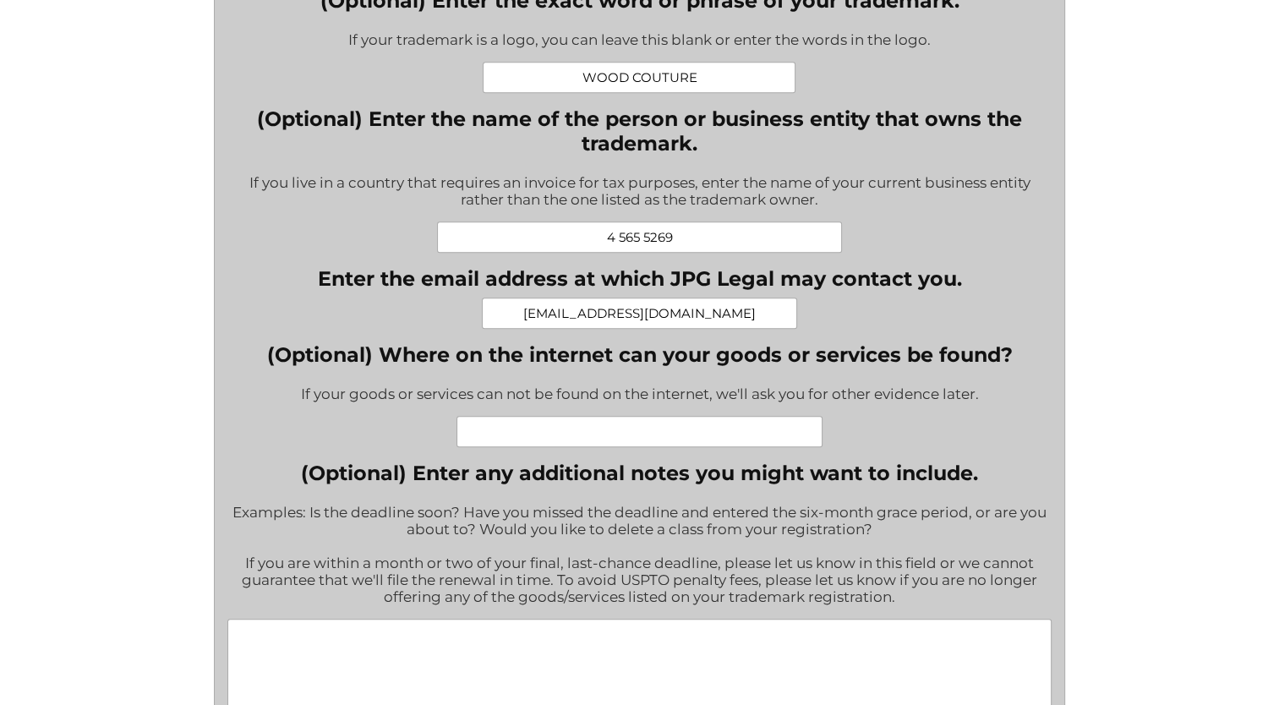
scroll to position [1183, 0]
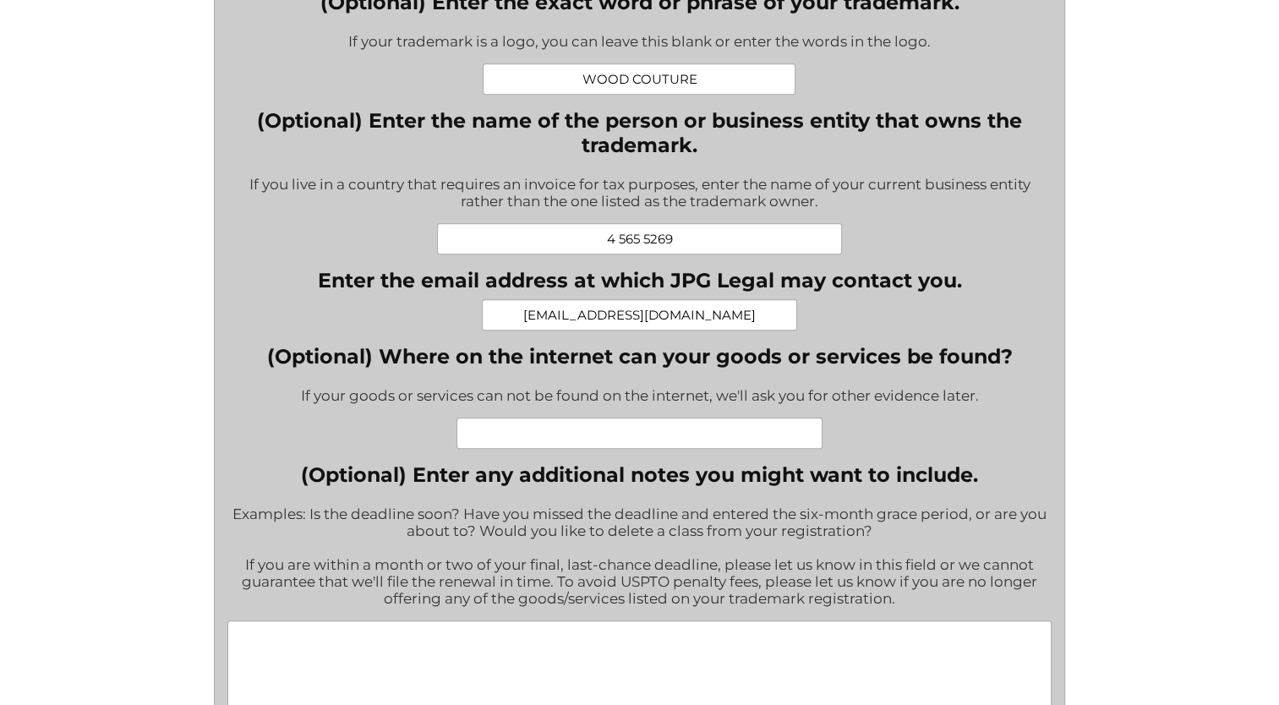
drag, startPoint x: 690, startPoint y: 248, endPoint x: 540, endPoint y: 249, distance: 149.6
click at [540, 249] on input "4 565 5269" at bounding box center [640, 238] width 406 height 31
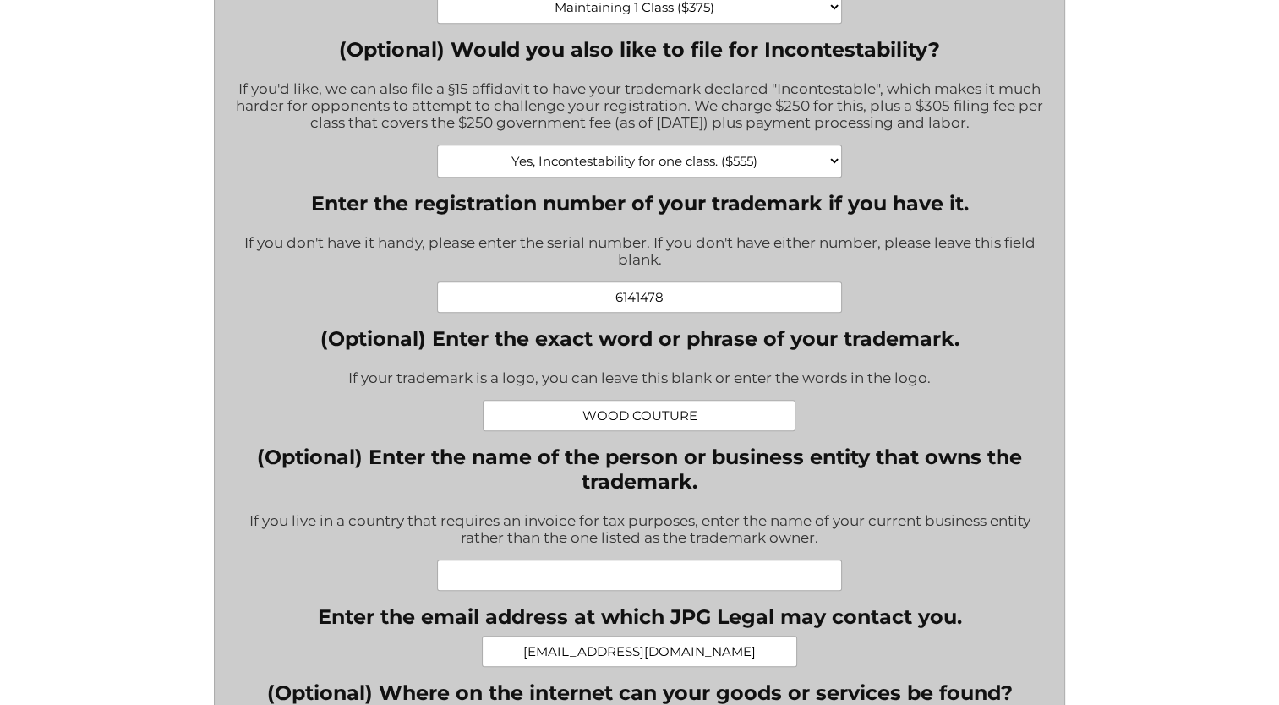
scroll to position [845, 0]
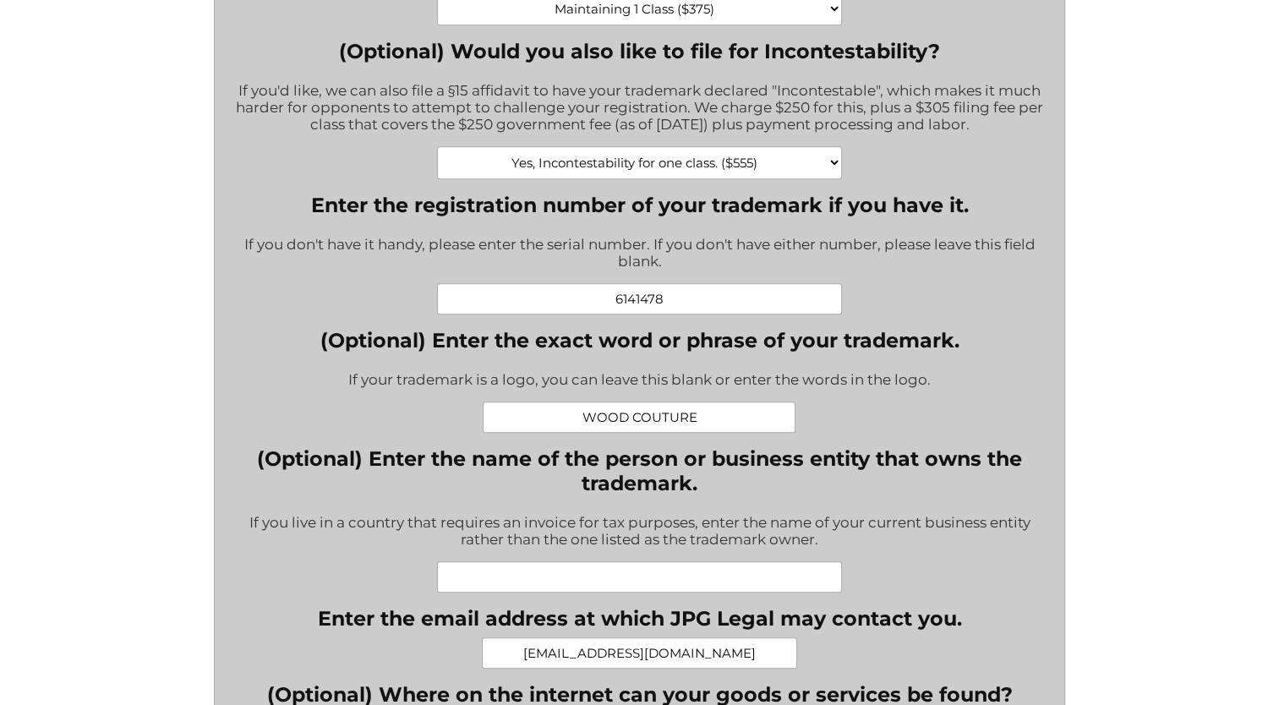
drag, startPoint x: 668, startPoint y: 313, endPoint x: 542, endPoint y: 301, distance: 126.5
click at [542, 301] on input "6141478" at bounding box center [640, 298] width 406 height 31
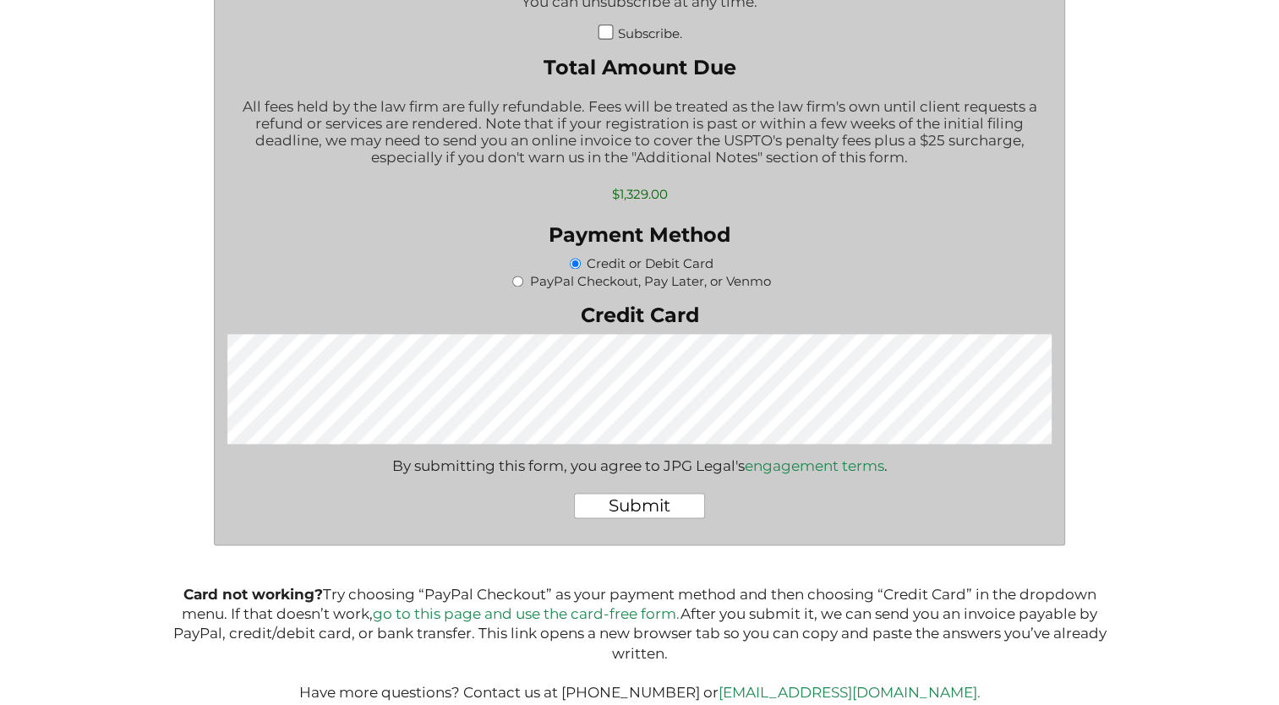
scroll to position [2508, 0]
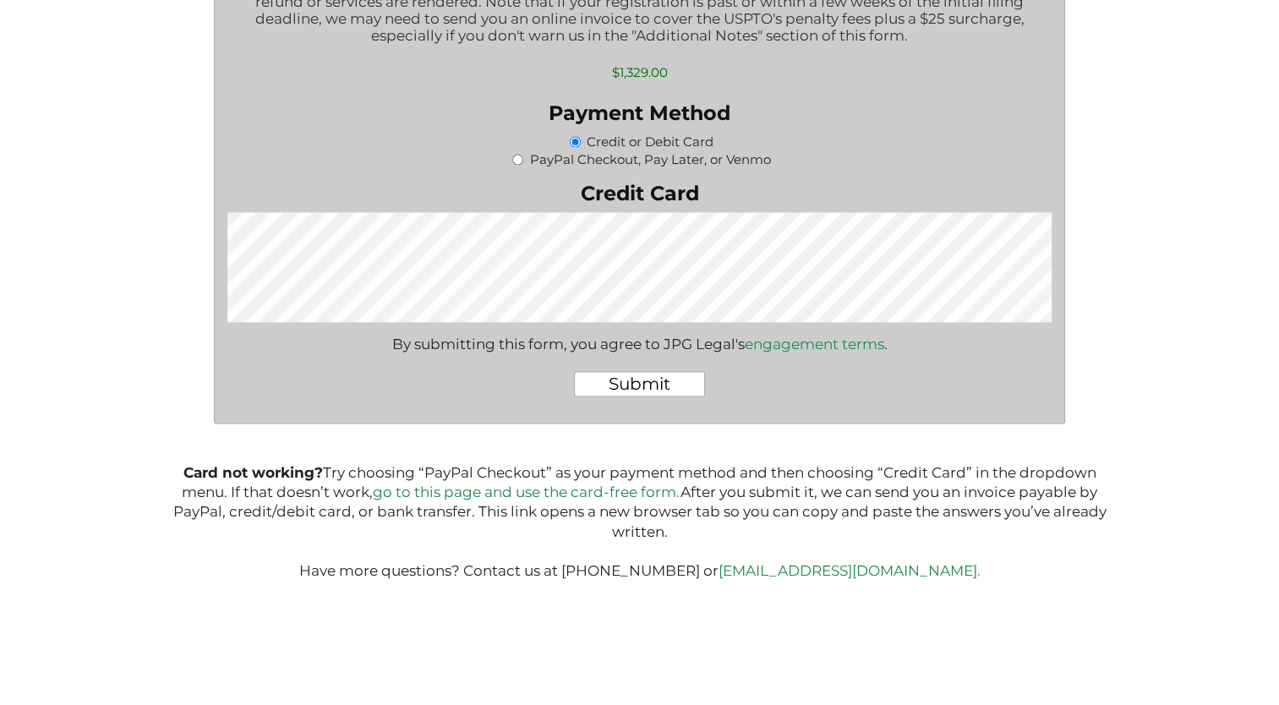
click at [658, 386] on input "Submit" at bounding box center [639, 383] width 131 height 25
